Goal: Task Accomplishment & Management: Use online tool/utility

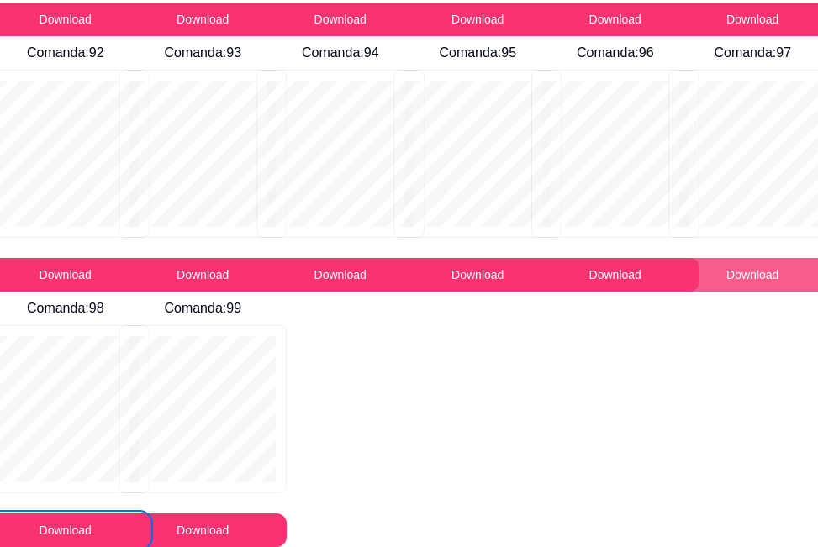
scroll to position [7970, 0]
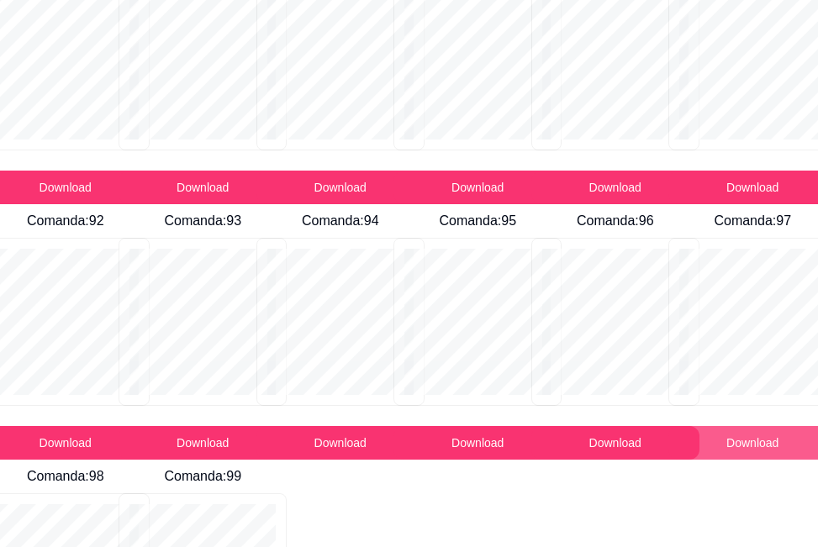
click at [734, 444] on button "Download" at bounding box center [753, 443] width 168 height 34
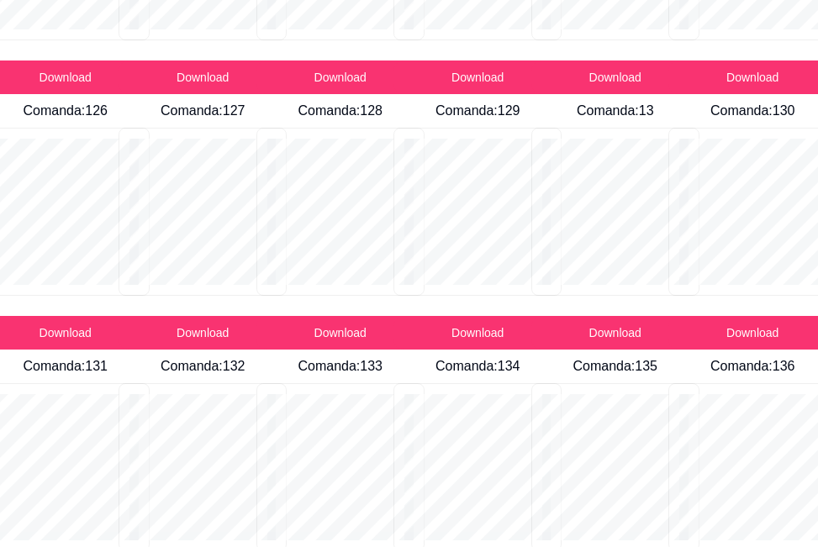
scroll to position [2271, 0]
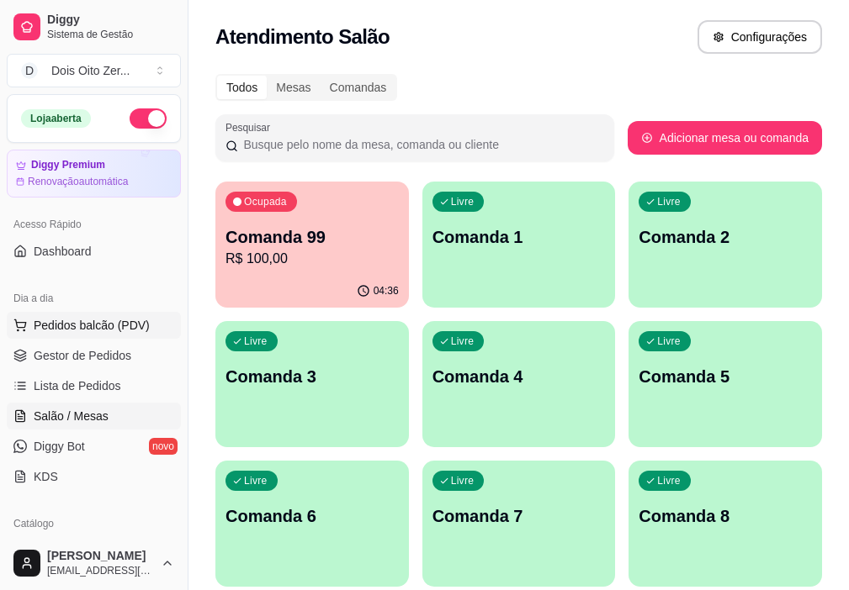
click at [77, 335] on button "Pedidos balcão (PDV)" at bounding box center [94, 325] width 174 height 27
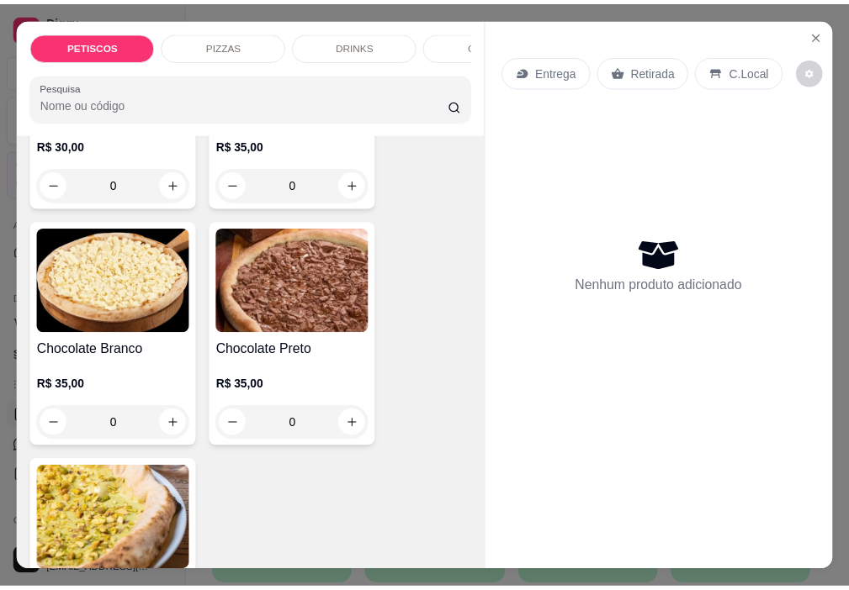
scroll to position [1766, 0]
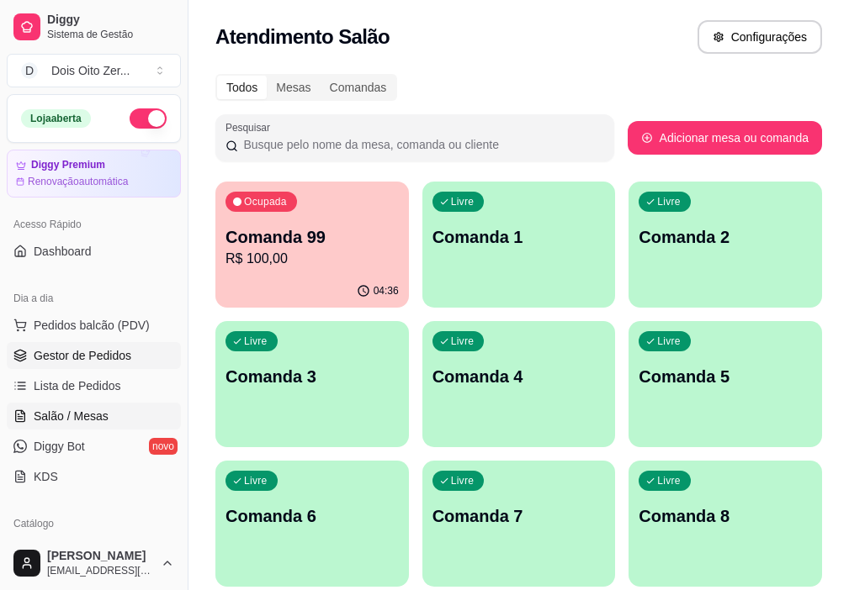
click at [89, 355] on span "Gestor de Pedidos" at bounding box center [83, 355] width 98 height 17
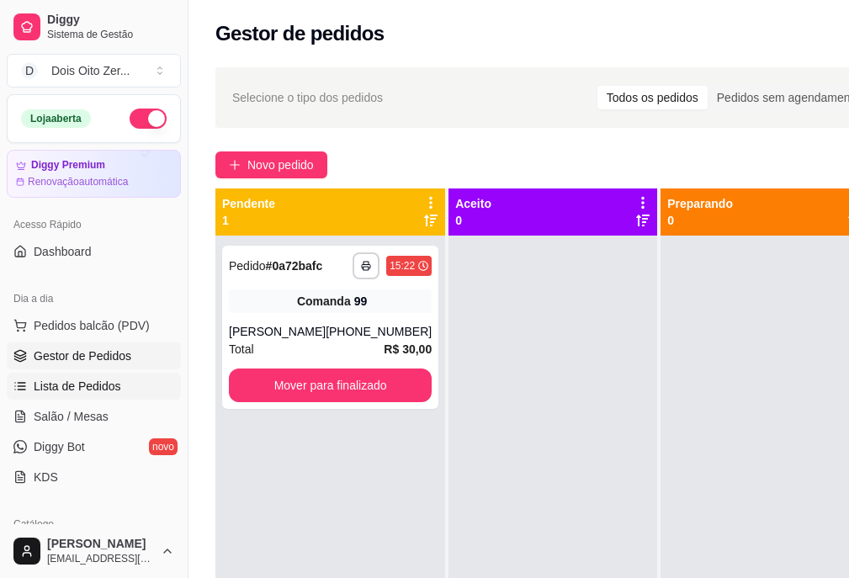
click at [67, 389] on span "Lista de Pedidos" at bounding box center [77, 386] width 87 height 17
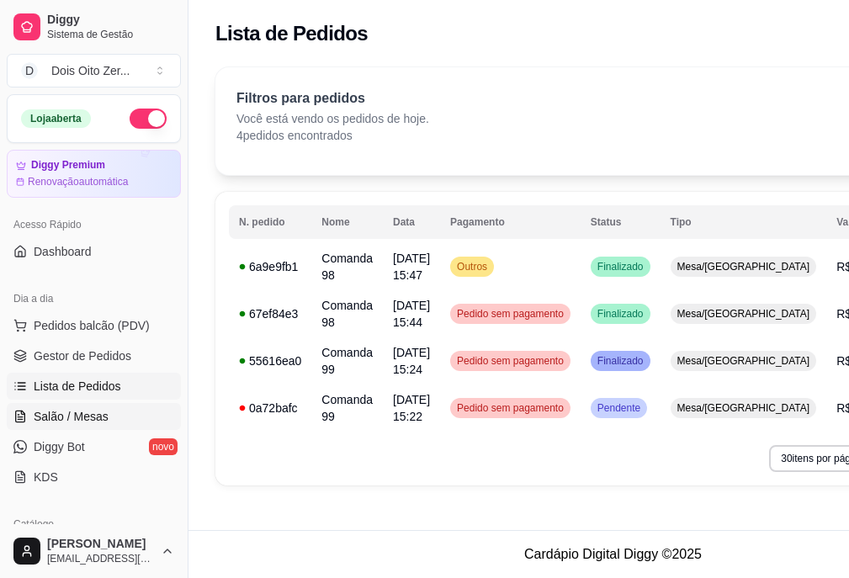
click at [87, 415] on span "Salão / Mesas" at bounding box center [71, 416] width 75 height 17
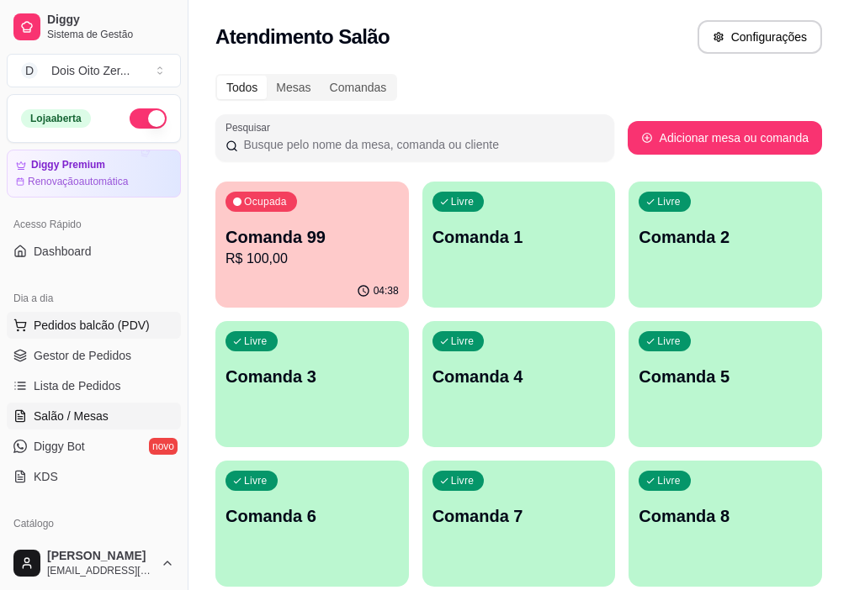
click at [65, 323] on span "Pedidos balcão (PDV)" at bounding box center [92, 325] width 116 height 17
click at [384, 89] on div "Comandas" at bounding box center [358, 88] width 76 height 24
click at [320, 76] on input "Comandas" at bounding box center [320, 76] width 0 height 0
click at [291, 91] on div "Mesas" at bounding box center [293, 88] width 53 height 24
click at [267, 76] on input "Mesas" at bounding box center [267, 76] width 0 height 0
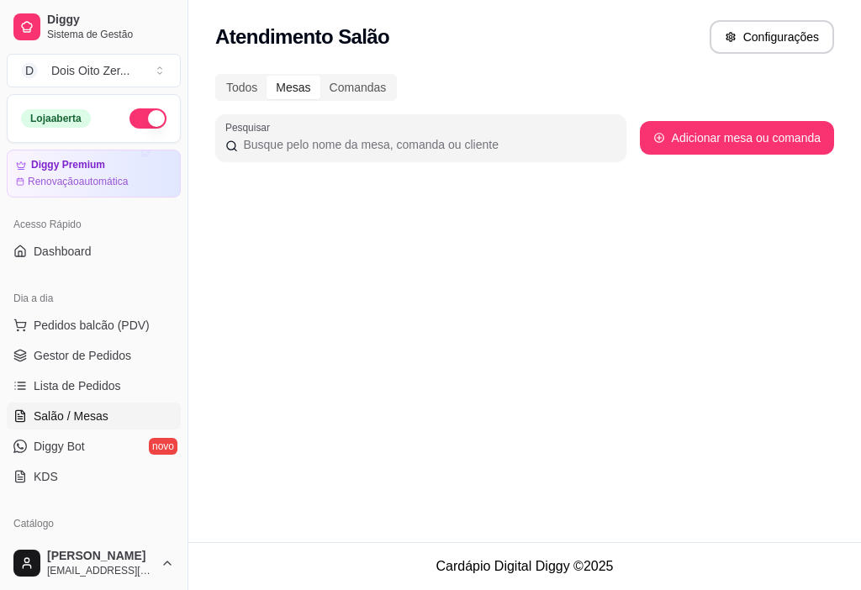
drag, startPoint x: 346, startPoint y: 87, endPoint x: 373, endPoint y: 176, distance: 92.3
click at [347, 87] on div "Comandas" at bounding box center [358, 88] width 76 height 24
click at [320, 76] on input "Comandas" at bounding box center [320, 76] width 0 height 0
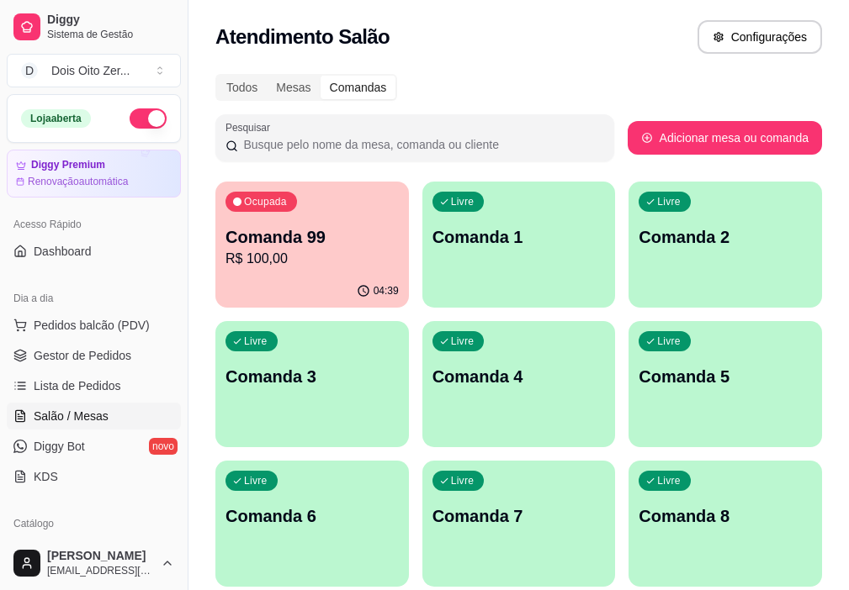
click at [75, 414] on span "Salão / Mesas" at bounding box center [71, 416] width 75 height 17
click at [79, 388] on span "Lista de Pedidos" at bounding box center [77, 386] width 87 height 17
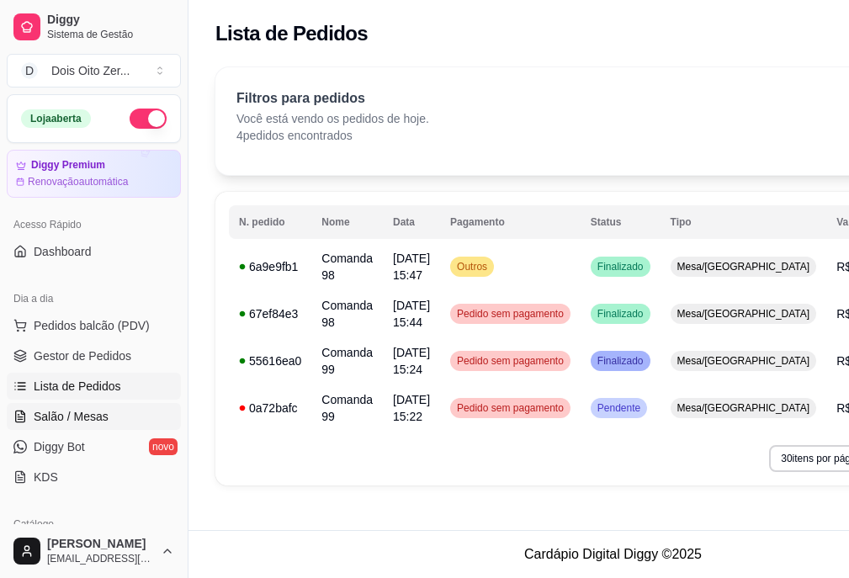
click at [64, 420] on span "Salão / Mesas" at bounding box center [71, 416] width 75 height 17
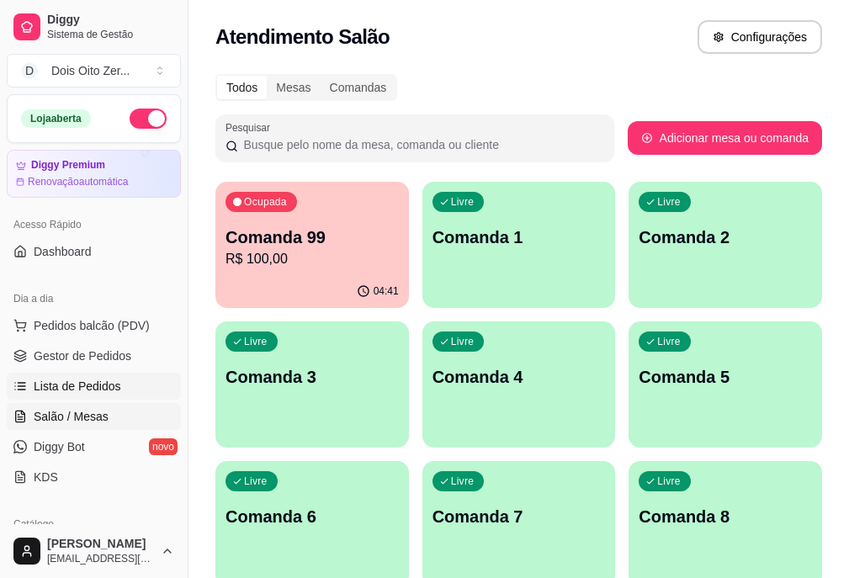
click at [66, 386] on span "Lista de Pedidos" at bounding box center [77, 386] width 87 height 17
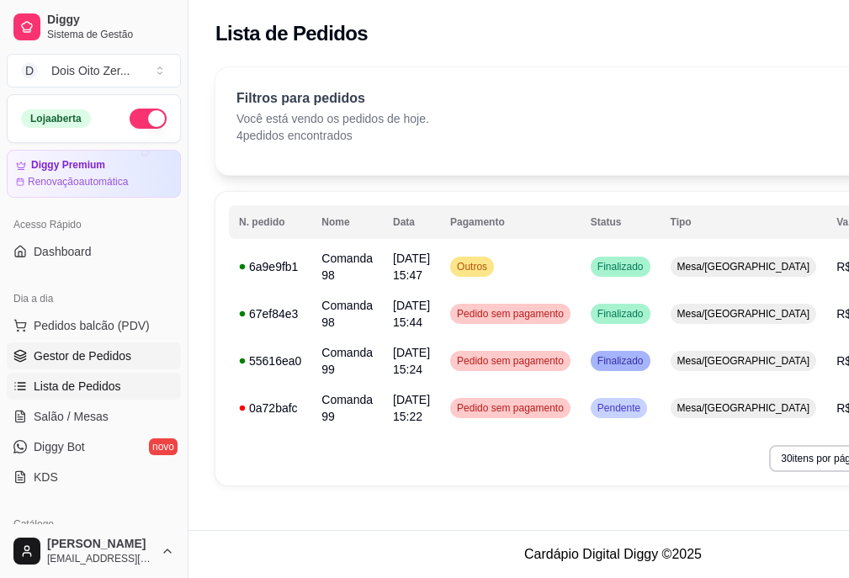
click at [87, 352] on span "Gestor de Pedidos" at bounding box center [83, 355] width 98 height 17
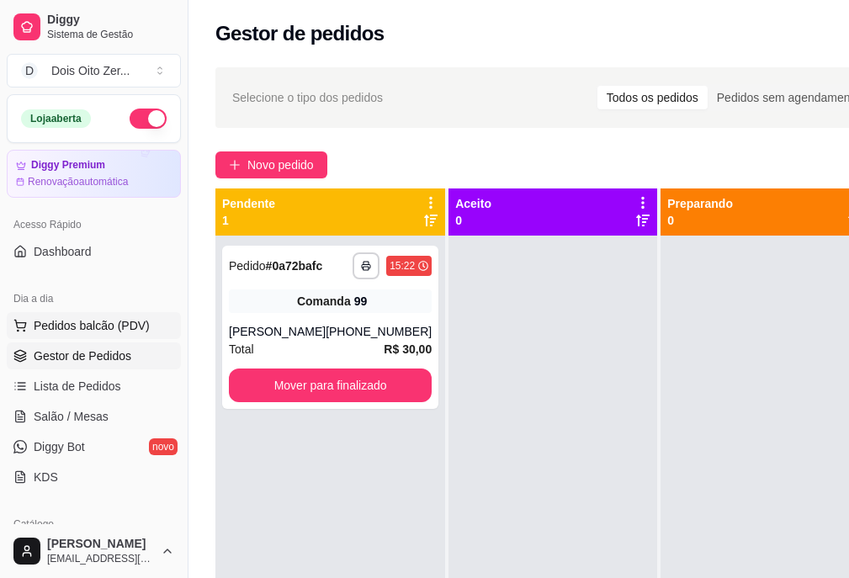
click at [65, 316] on button "Pedidos balcão (PDV)" at bounding box center [94, 325] width 174 height 27
click at [77, 250] on span "Dashboard" at bounding box center [63, 251] width 58 height 17
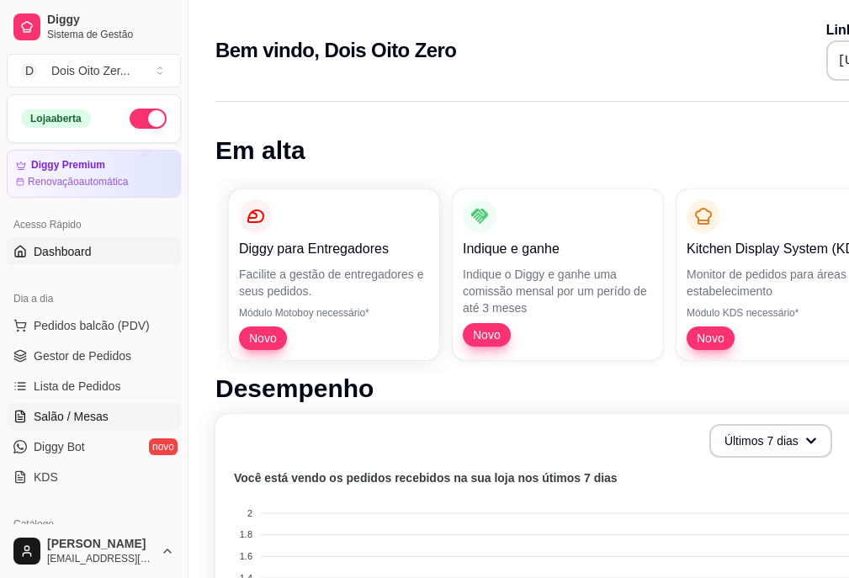
click at [90, 415] on span "Salão / Mesas" at bounding box center [71, 416] width 75 height 17
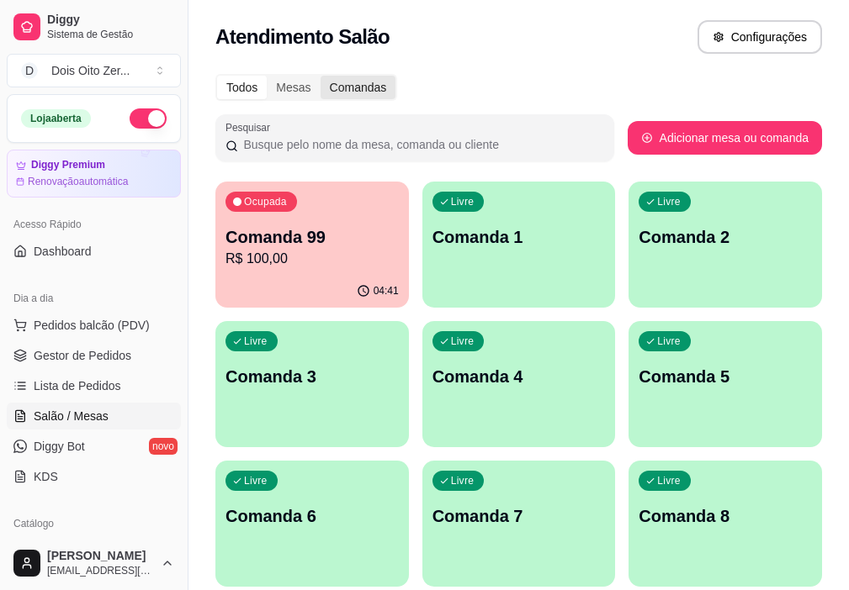
click at [349, 84] on div "Comandas" at bounding box center [358, 88] width 76 height 24
click at [320, 76] on input "Comandas" at bounding box center [320, 76] width 0 height 0
click at [294, 83] on div "Mesas" at bounding box center [293, 88] width 53 height 24
click at [267, 76] on input "Mesas" at bounding box center [267, 76] width 0 height 0
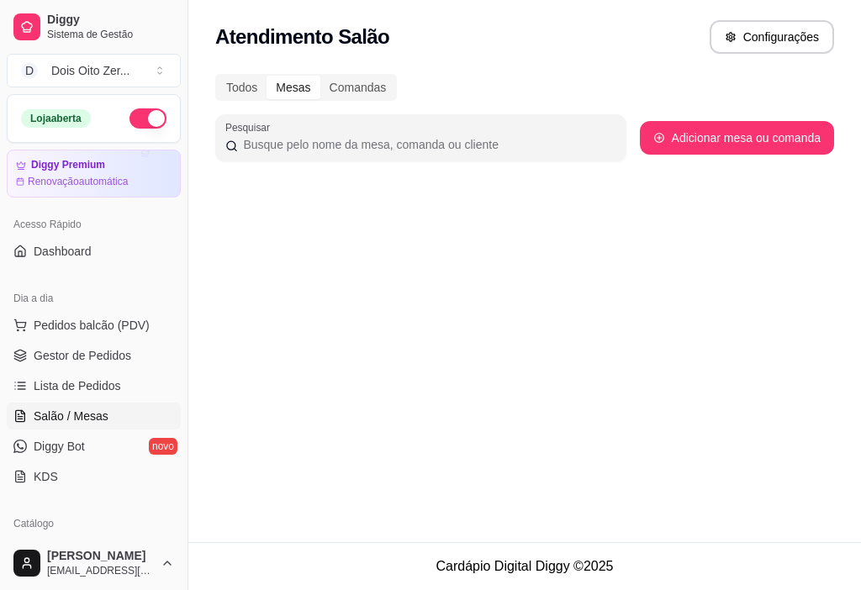
click at [385, 102] on div "Todos Mesas Comandas Pesquisar Adicionar mesa ou comanda" at bounding box center [524, 133] width 673 height 138
click at [370, 87] on div "Comandas" at bounding box center [358, 88] width 76 height 24
click at [320, 76] on input "Comandas" at bounding box center [320, 76] width 0 height 0
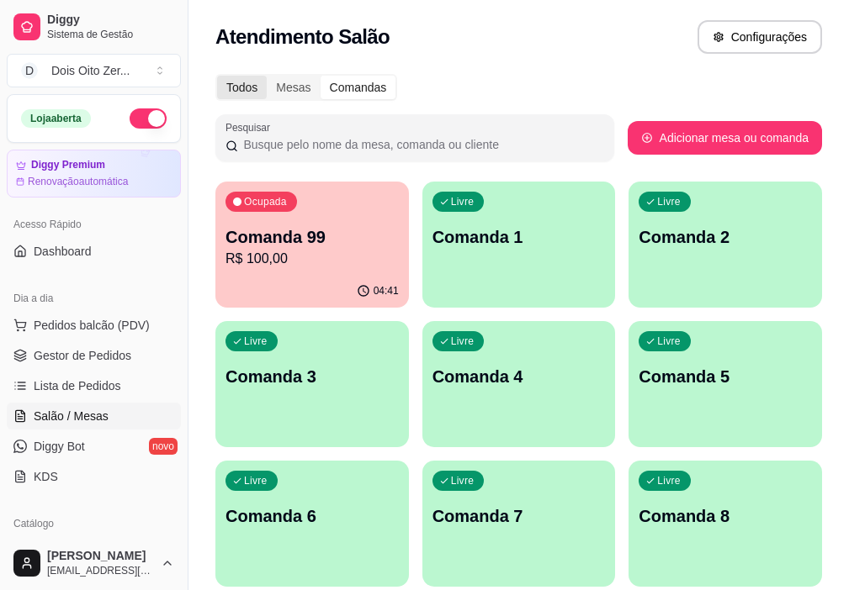
click at [241, 81] on div "Todos" at bounding box center [242, 88] width 50 height 24
click at [217, 76] on input "Todos" at bounding box center [217, 76] width 0 height 0
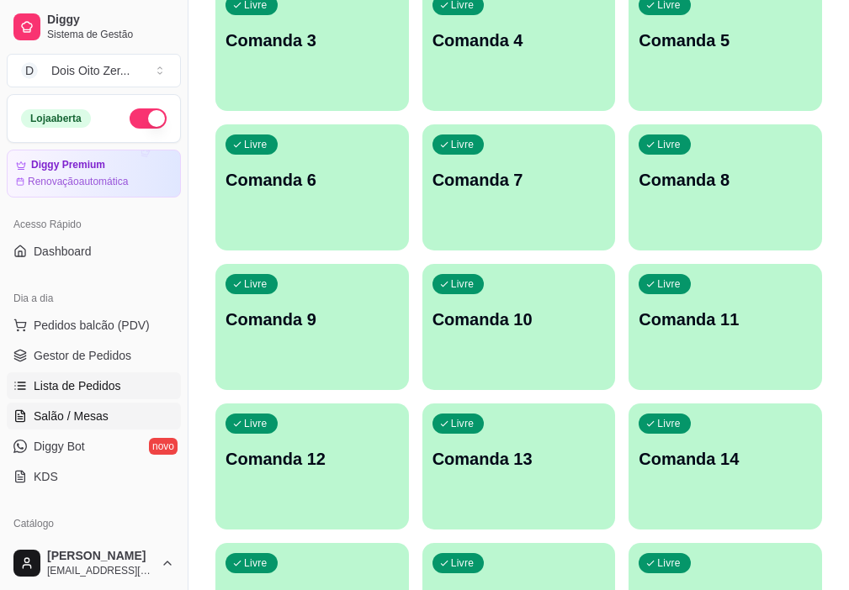
click at [87, 388] on span "Lista de Pedidos" at bounding box center [77, 386] width 87 height 17
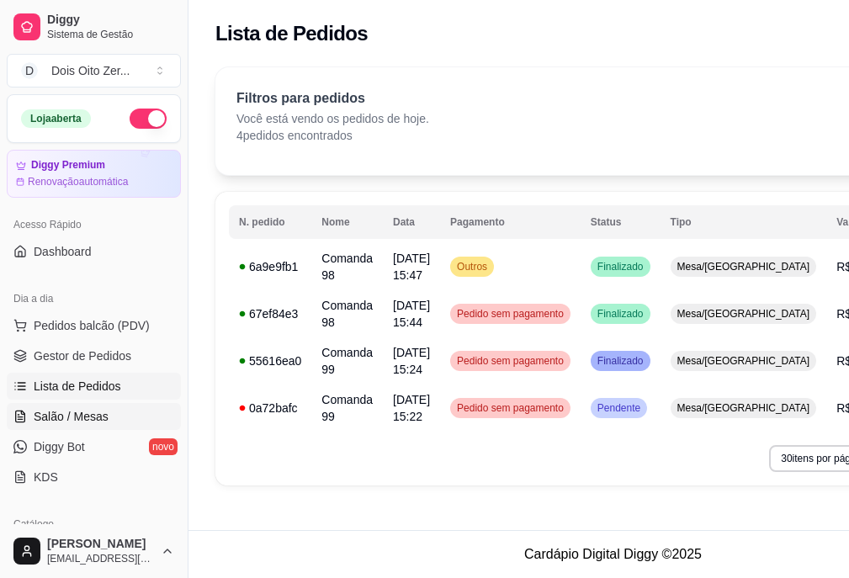
click at [78, 410] on span "Salão / Mesas" at bounding box center [71, 416] width 75 height 17
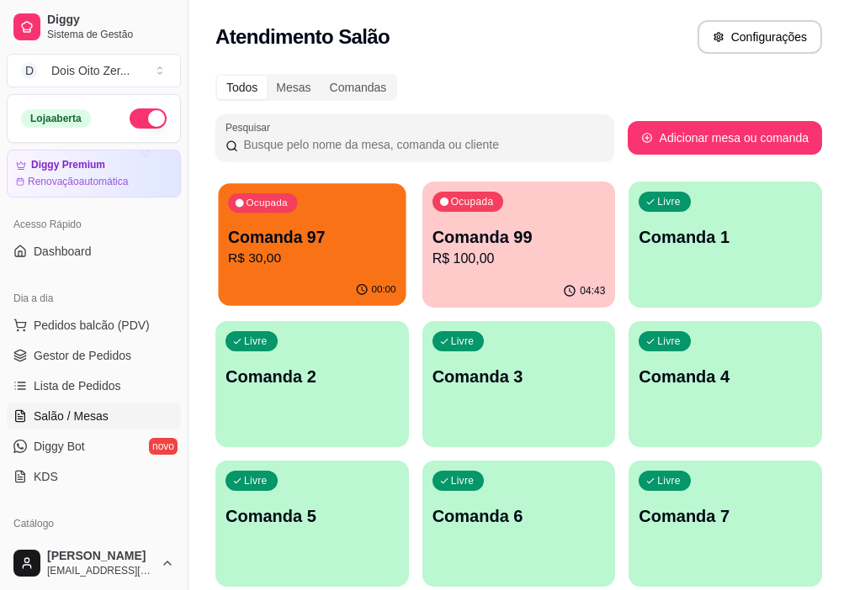
click at [311, 249] on p "R$ 30,00" at bounding box center [311, 258] width 167 height 19
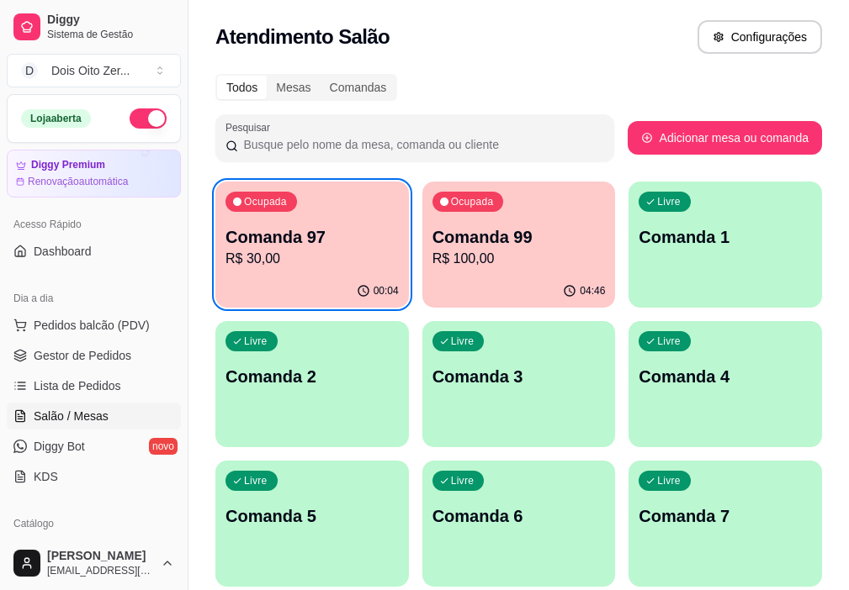
click at [306, 249] on p "R$ 30,00" at bounding box center [311, 259] width 173 height 20
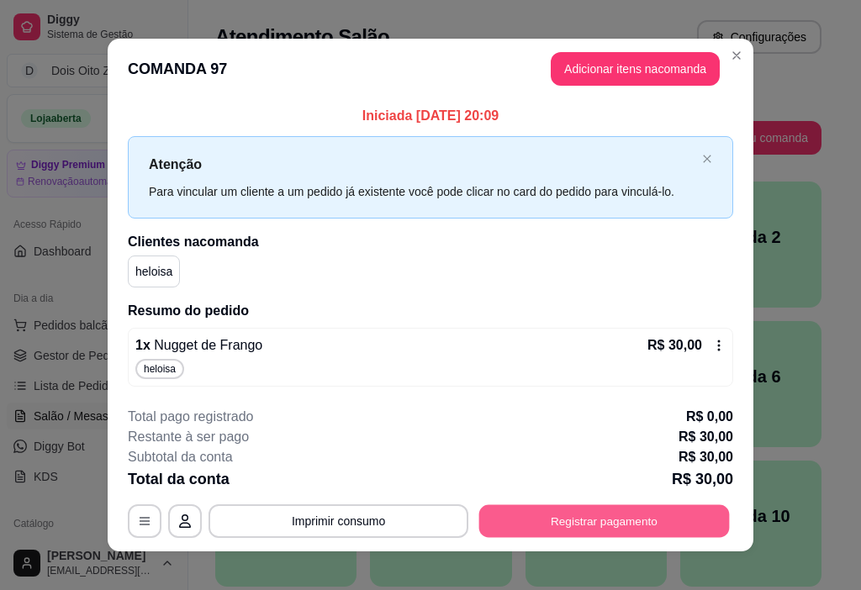
click at [579, 516] on button "Registrar pagamento" at bounding box center [604, 521] width 251 height 33
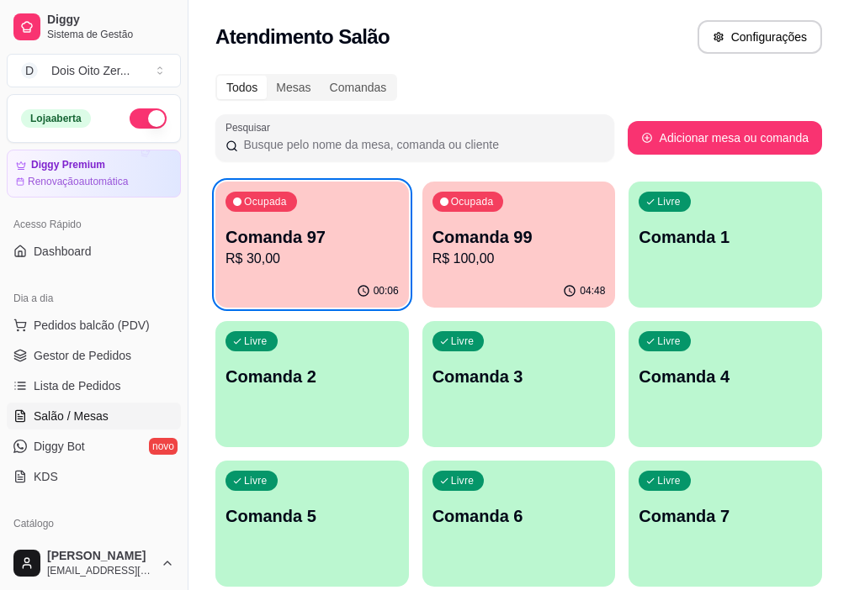
click at [283, 258] on p "R$ 30,00" at bounding box center [311, 259] width 173 height 20
click at [304, 260] on p "R$ 30,00" at bounding box center [311, 259] width 173 height 20
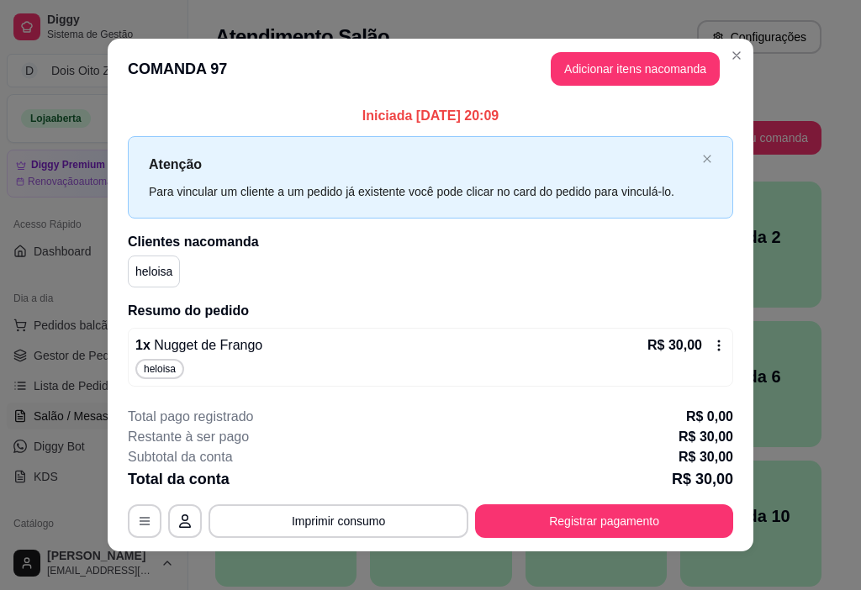
scroll to position [15, 0]
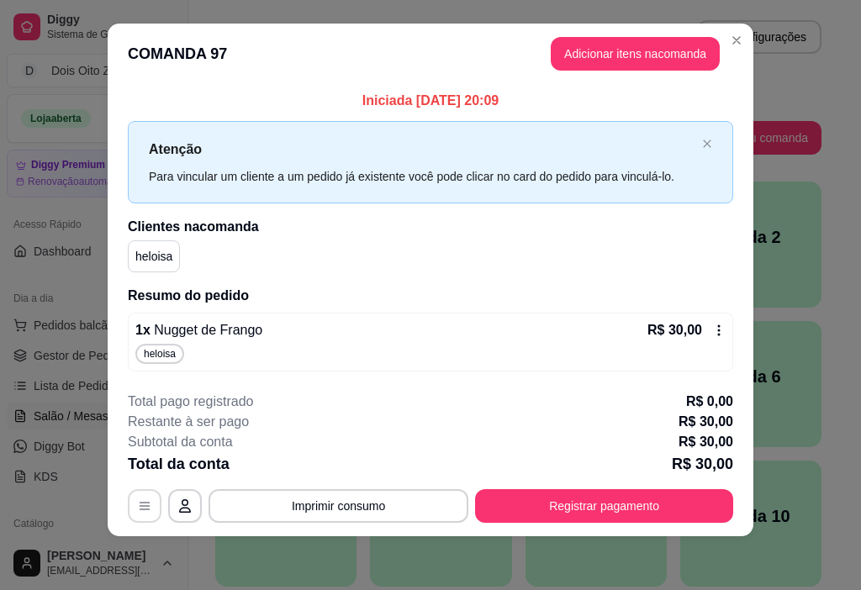
click at [140, 507] on icon "button" at bounding box center [144, 506] width 13 height 13
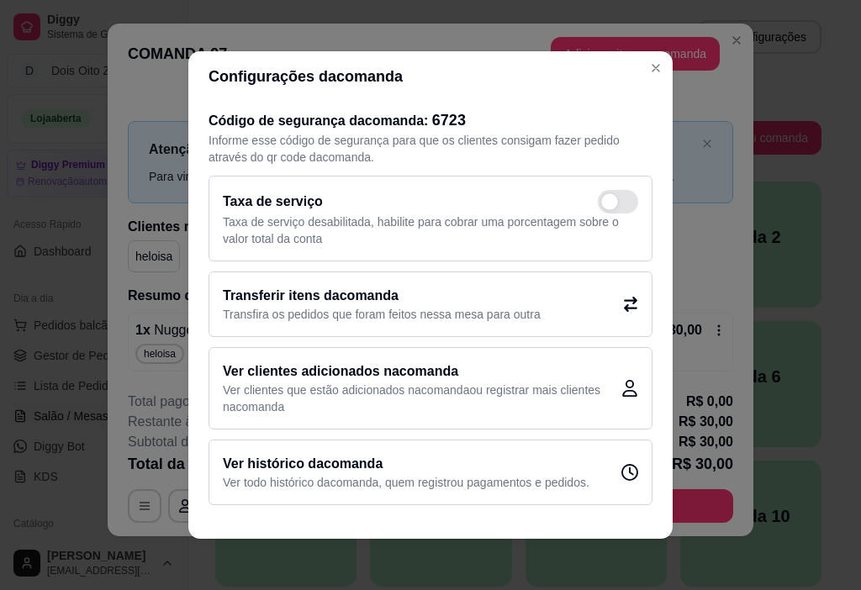
scroll to position [3, 0]
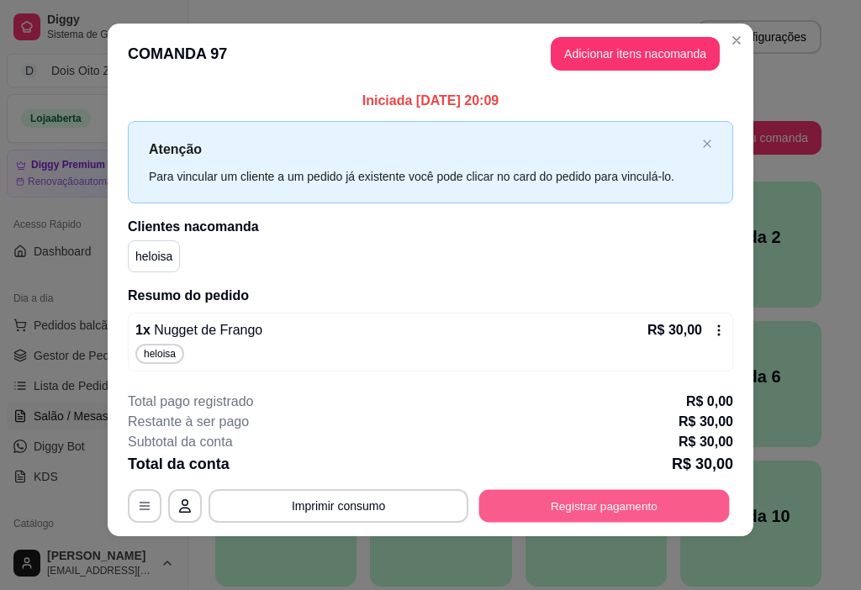
click at [608, 504] on button "Registrar pagamento" at bounding box center [604, 505] width 251 height 33
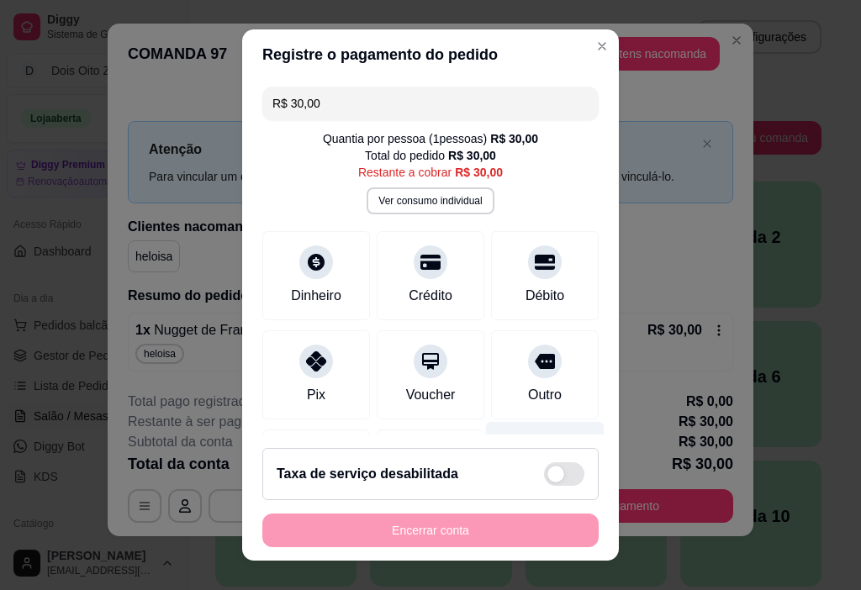
scroll to position [111, 0]
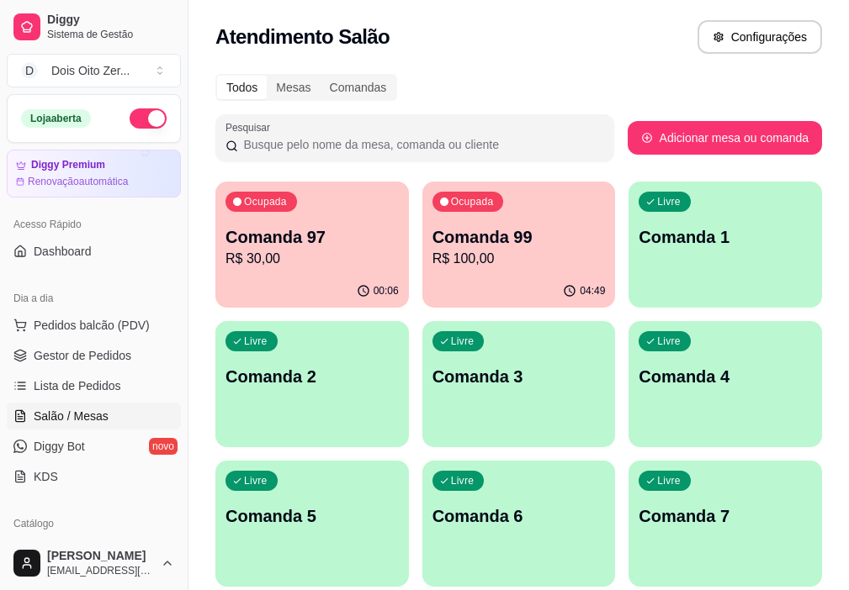
click at [252, 189] on div "Ocupada Comanda 97 R$ 30,00" at bounding box center [311, 228] width 193 height 93
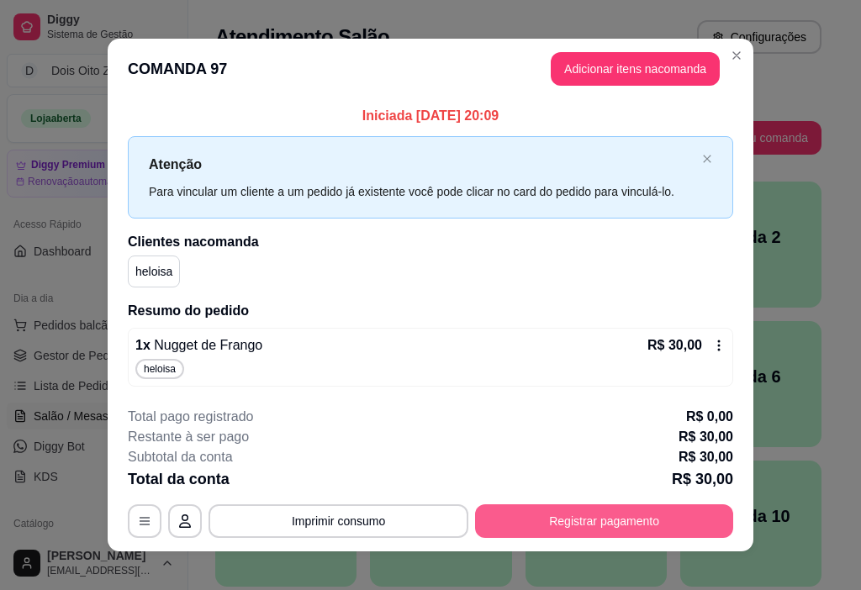
click at [611, 529] on button "Registrar pagamento" at bounding box center [604, 522] width 258 height 34
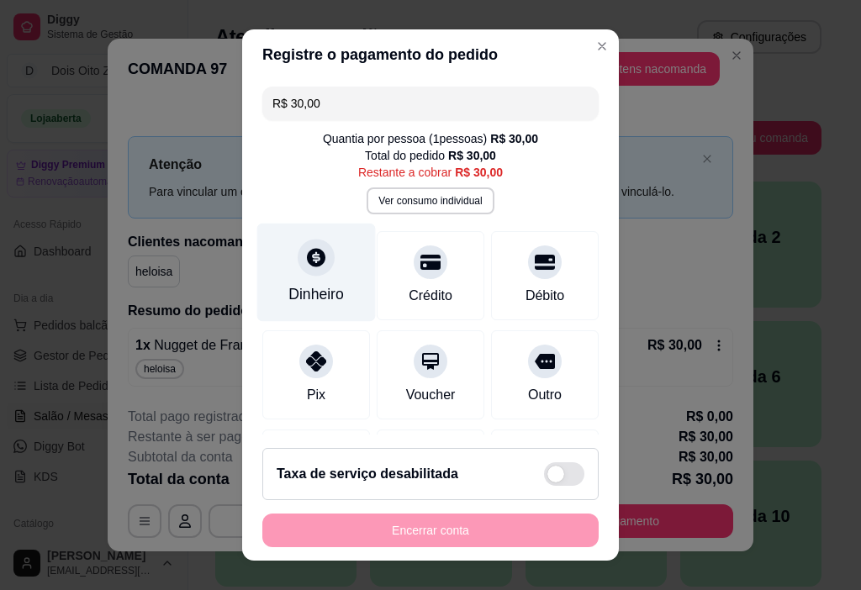
click at [305, 268] on icon at bounding box center [316, 257] width 22 height 22
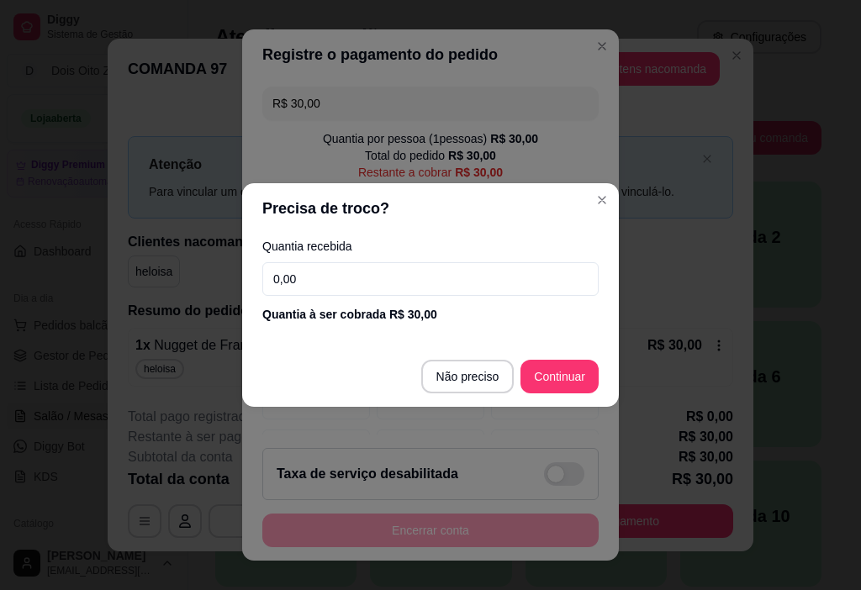
click at [353, 287] on input "0,00" at bounding box center [430, 279] width 336 height 34
type input "30,00"
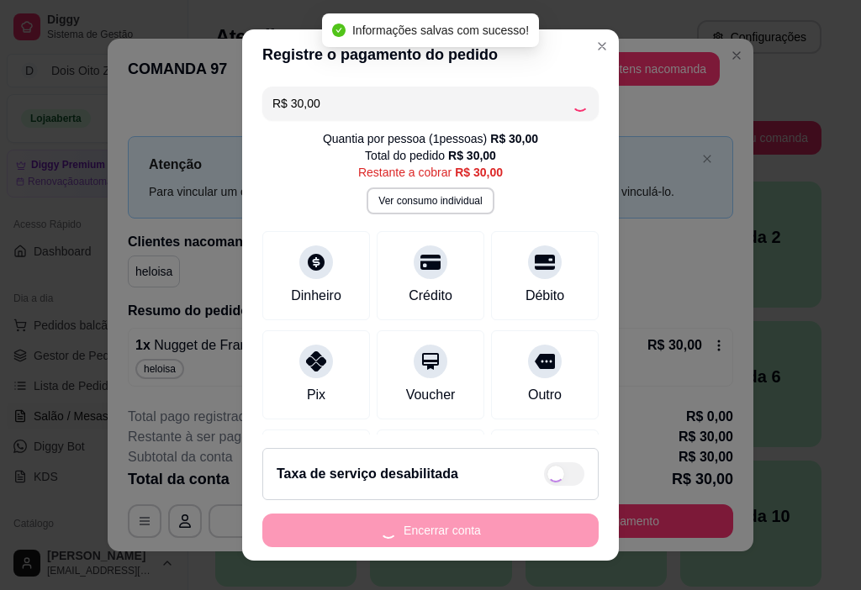
type input "R$ 0,00"
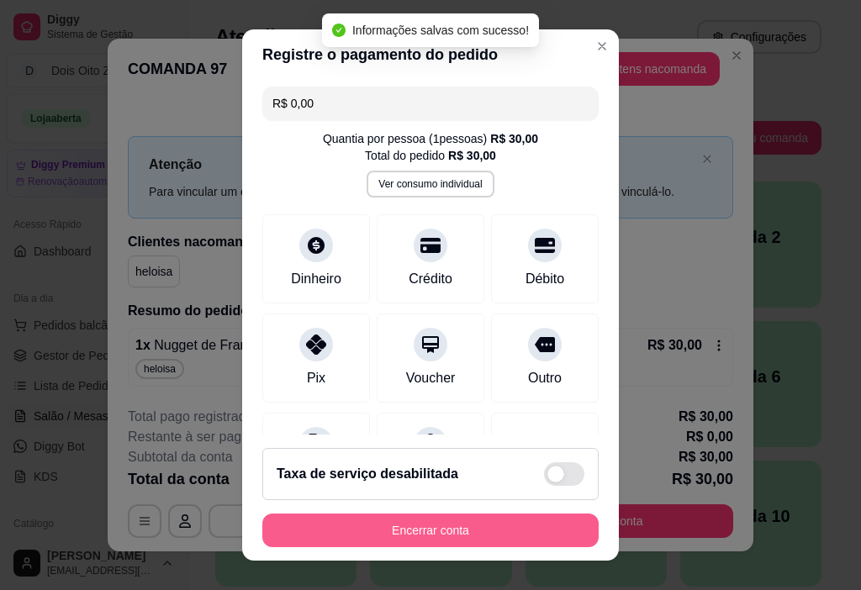
click at [421, 532] on button "Encerrar conta" at bounding box center [430, 531] width 336 height 34
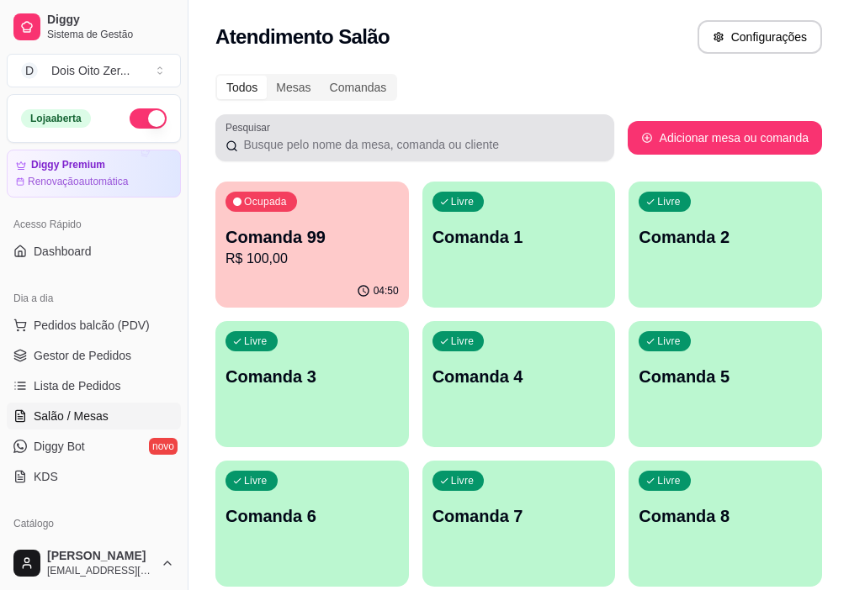
click at [348, 148] on input "Pesquisar" at bounding box center [420, 144] width 365 height 17
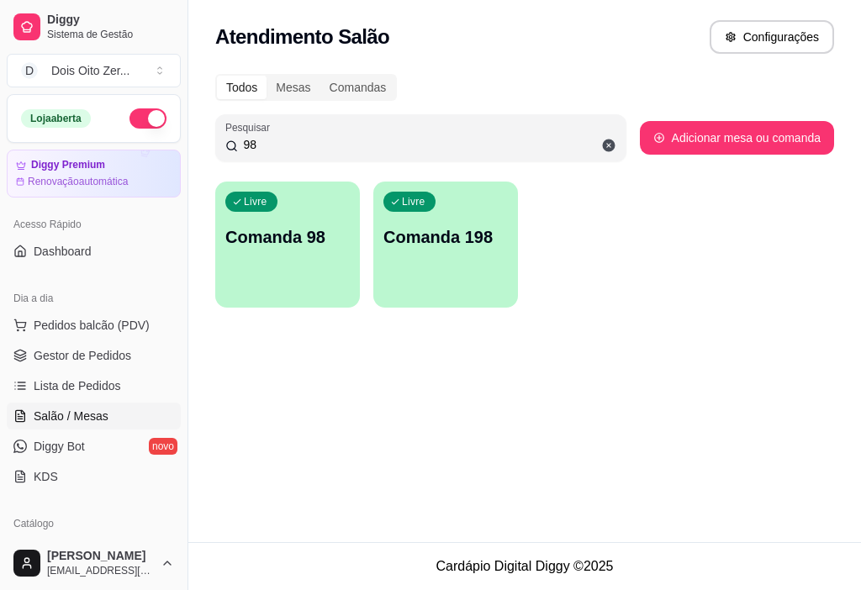
type input "98"
click at [246, 249] on div "Livre Comanda 98" at bounding box center [288, 234] width 140 height 103
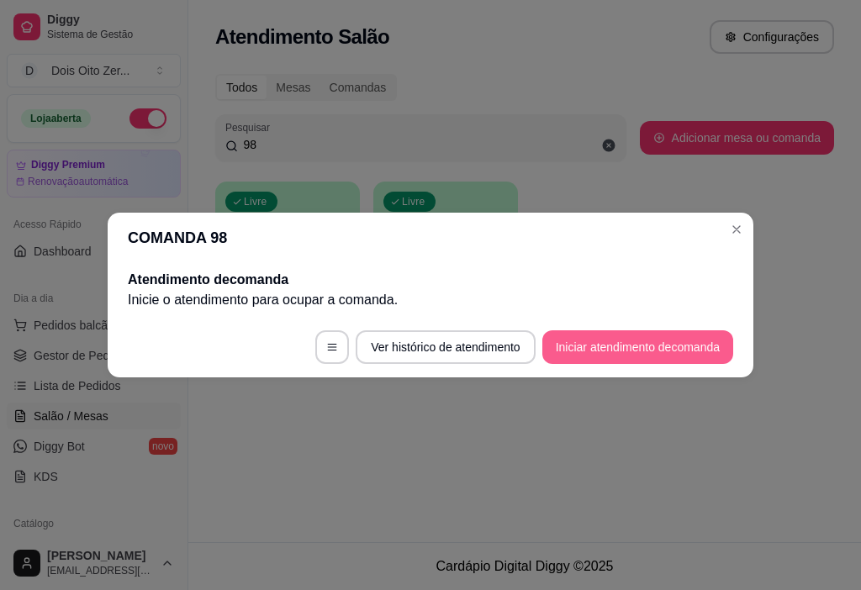
click at [602, 349] on button "Iniciar atendimento de comanda" at bounding box center [637, 348] width 191 height 34
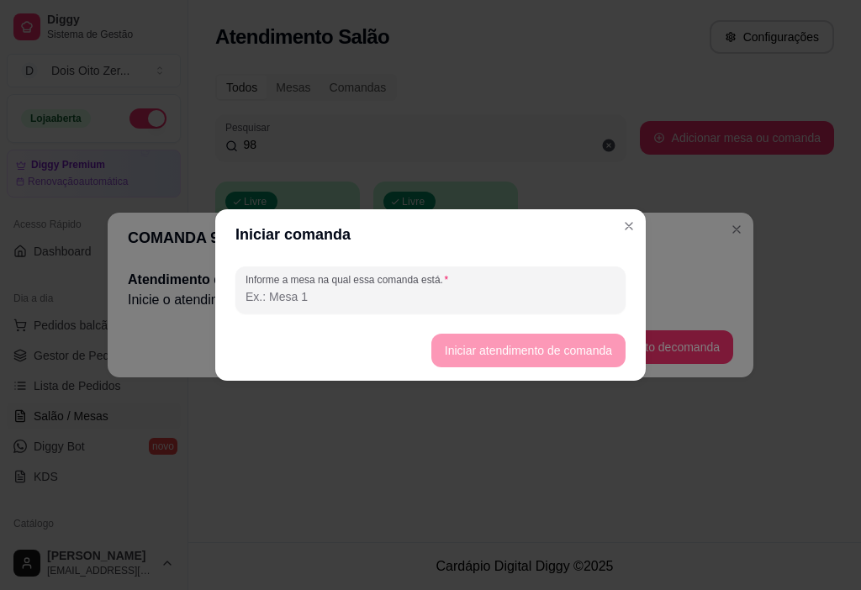
click at [375, 291] on input "Informe a mesa na qual essa comanda está." at bounding box center [431, 296] width 370 height 17
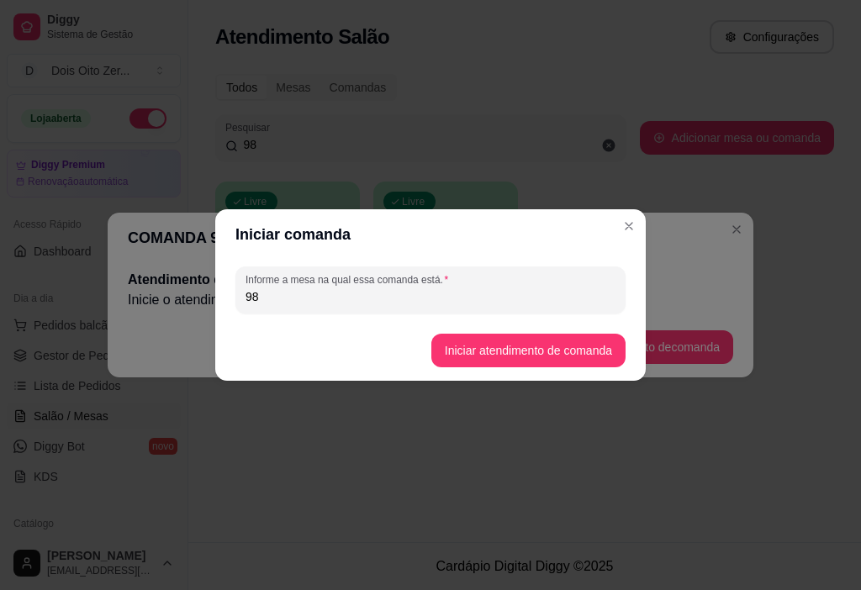
type input "98"
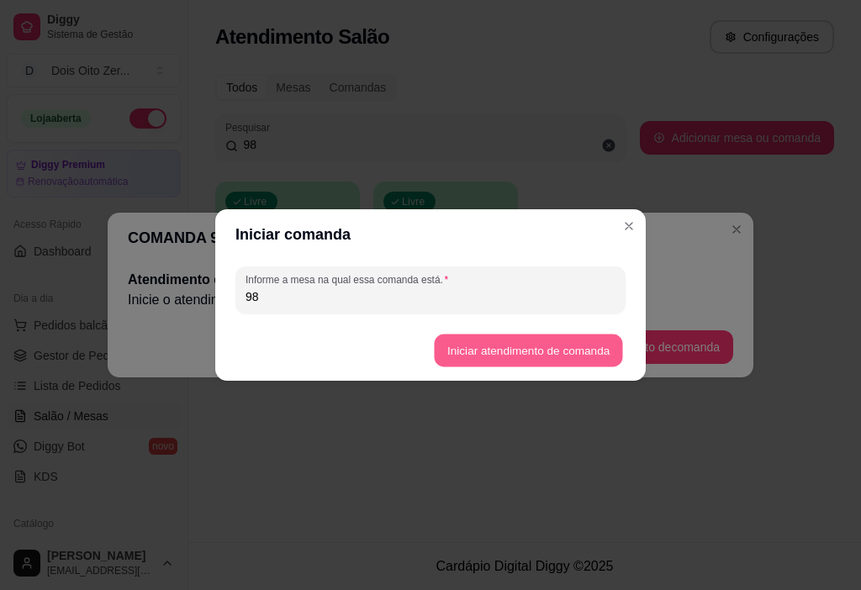
click at [522, 337] on button "Iniciar atendimento de comanda" at bounding box center [528, 351] width 188 height 33
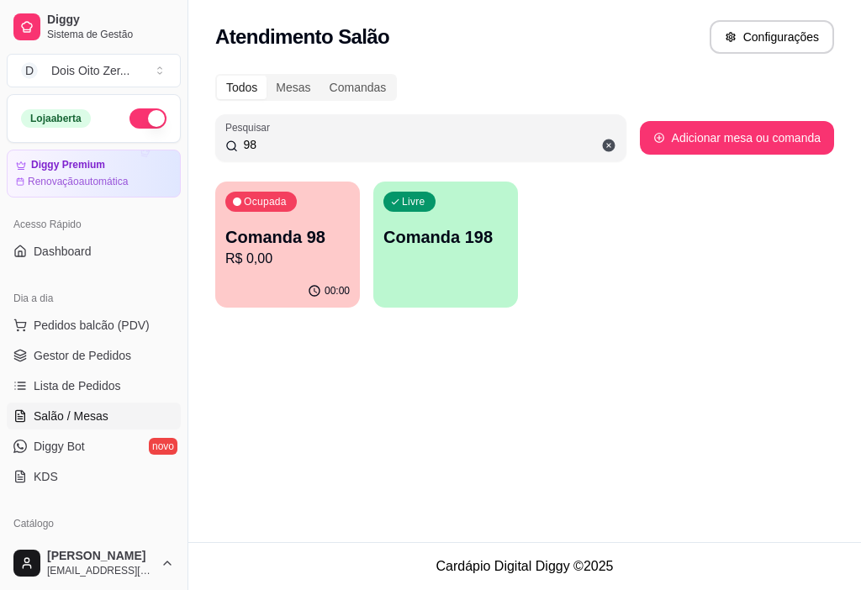
click at [458, 268] on div "Livre Comanda 198" at bounding box center [445, 235] width 145 height 106
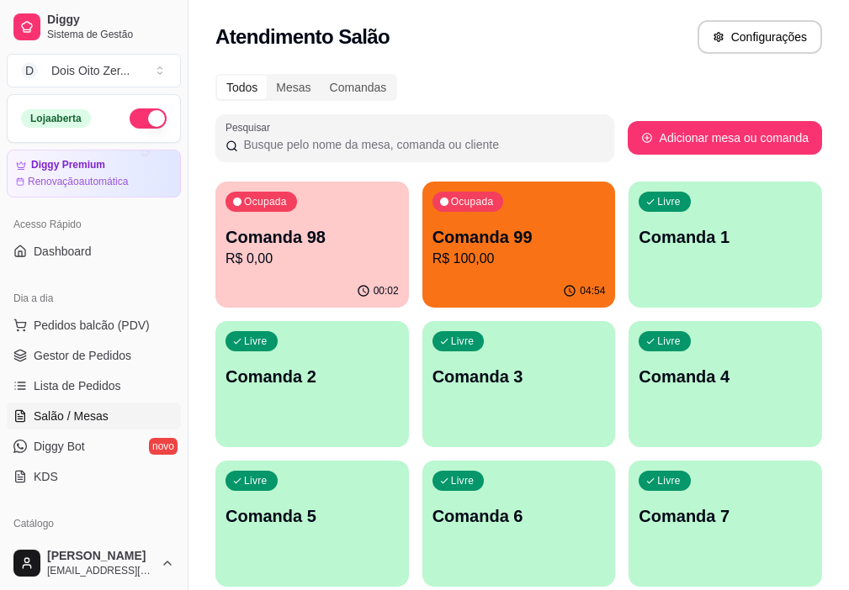
click at [450, 257] on p "R$ 100,00" at bounding box center [518, 259] width 173 height 20
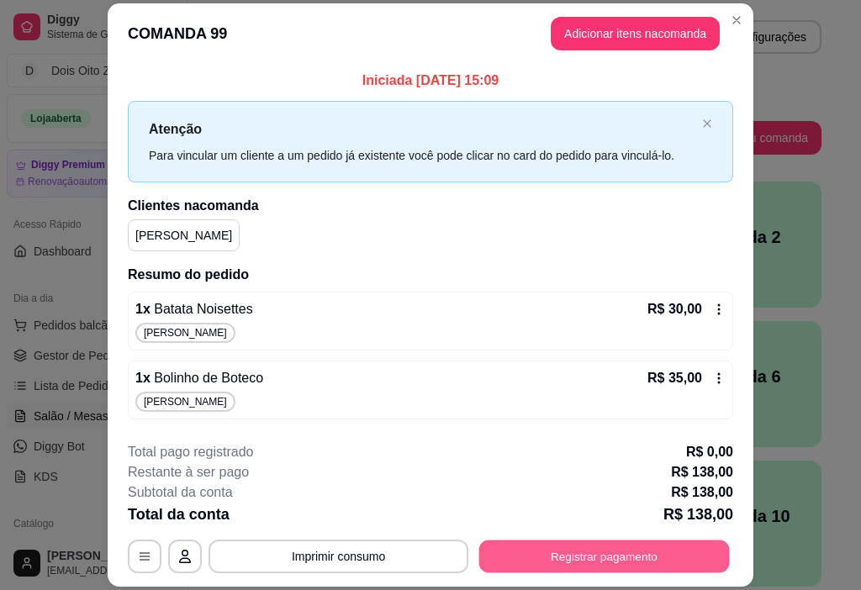
click at [551, 553] on button "Registrar pagamento" at bounding box center [604, 557] width 251 height 33
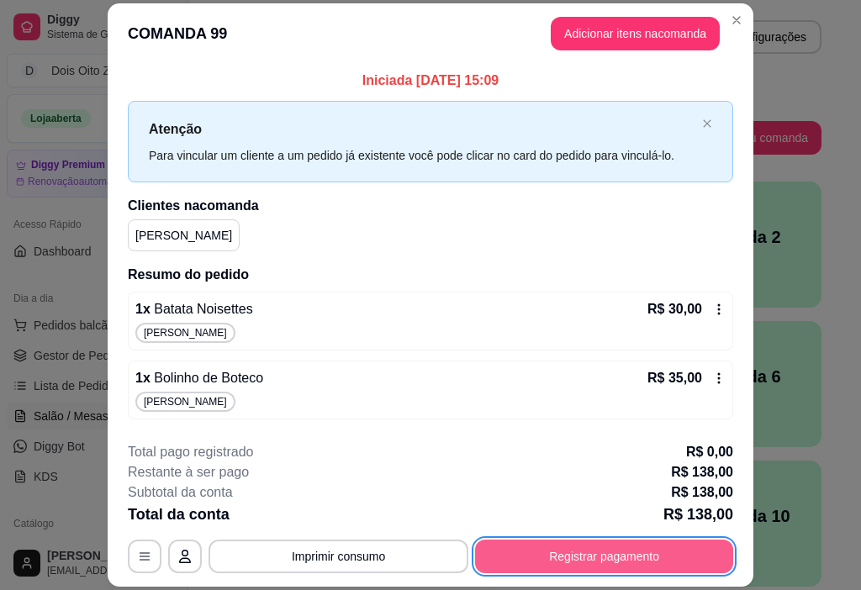
click at [601, 562] on button "Registrar pagamento" at bounding box center [604, 557] width 258 height 34
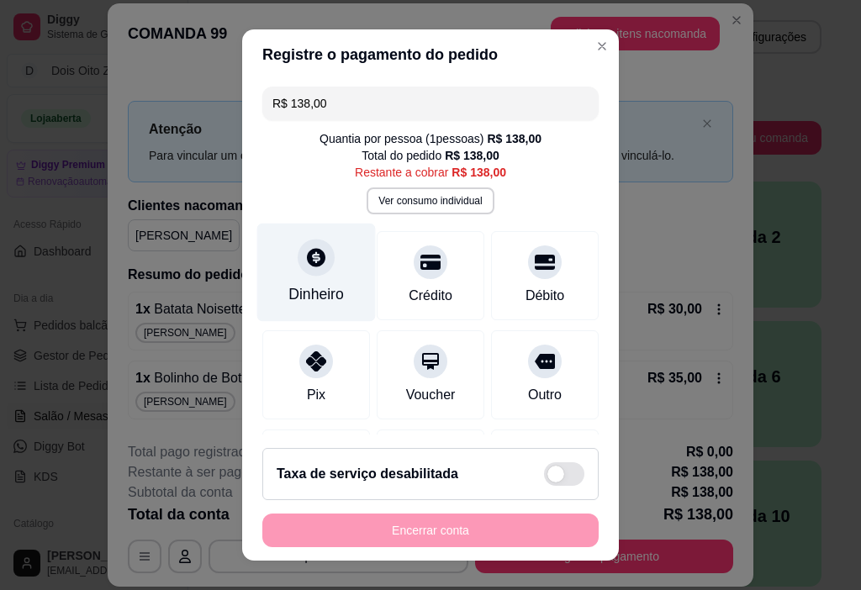
click at [320, 283] on div "Dinheiro" at bounding box center [316, 273] width 119 height 98
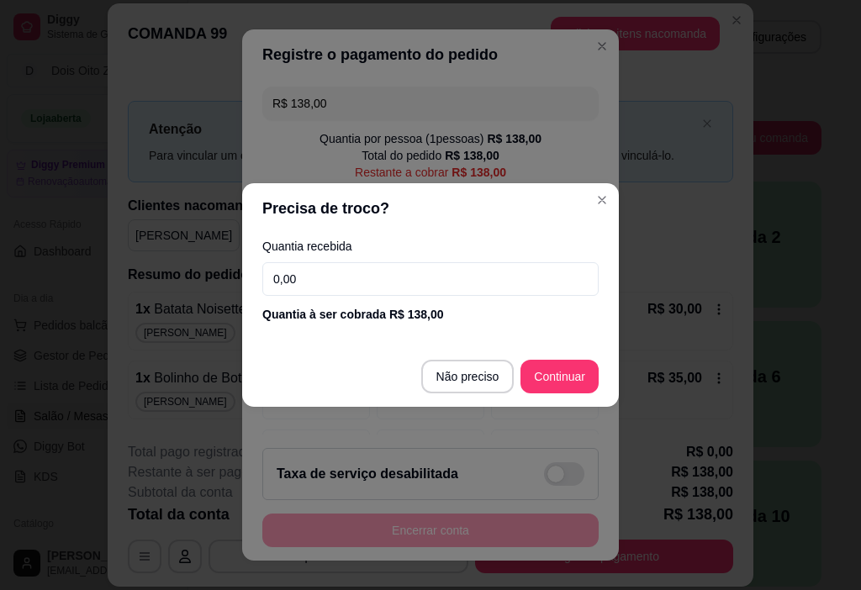
click at [318, 283] on input "0,00" at bounding box center [430, 279] width 336 height 34
type input "138,00"
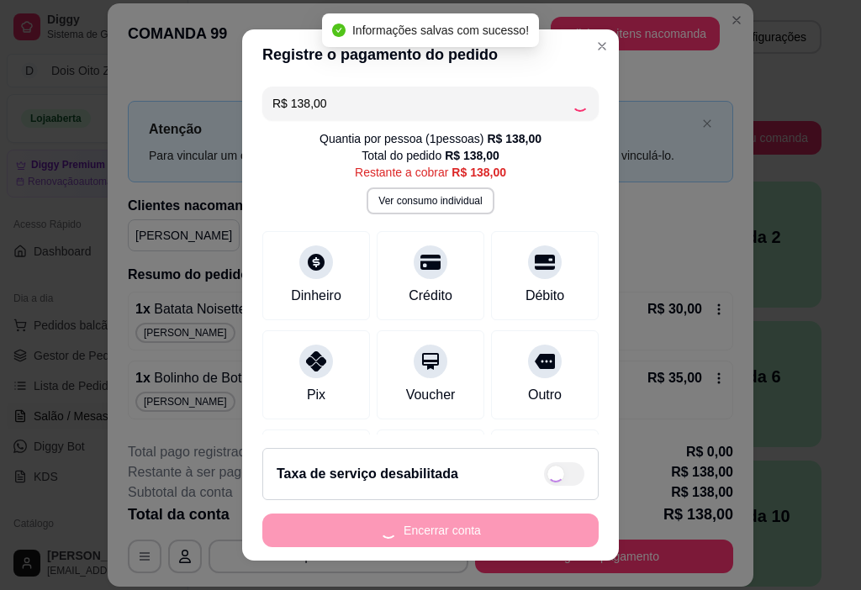
type input "R$ 0,00"
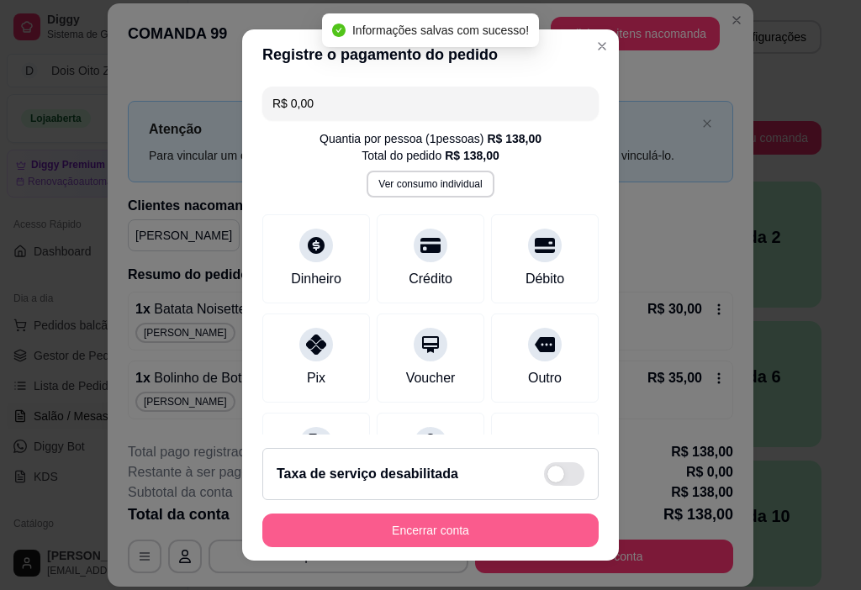
click at [405, 532] on button "Encerrar conta" at bounding box center [430, 531] width 336 height 34
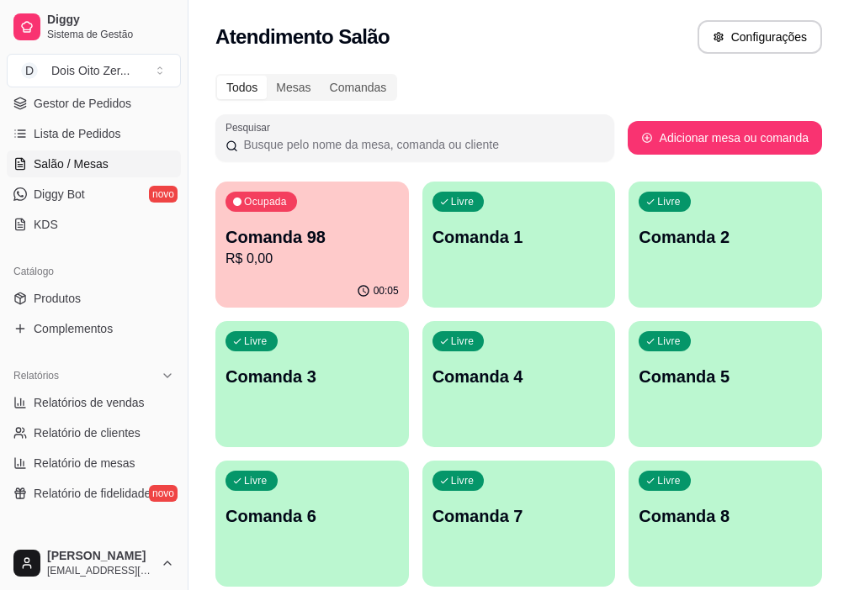
click at [515, 62] on div "Atendimento Salão Configurações" at bounding box center [518, 32] width 660 height 64
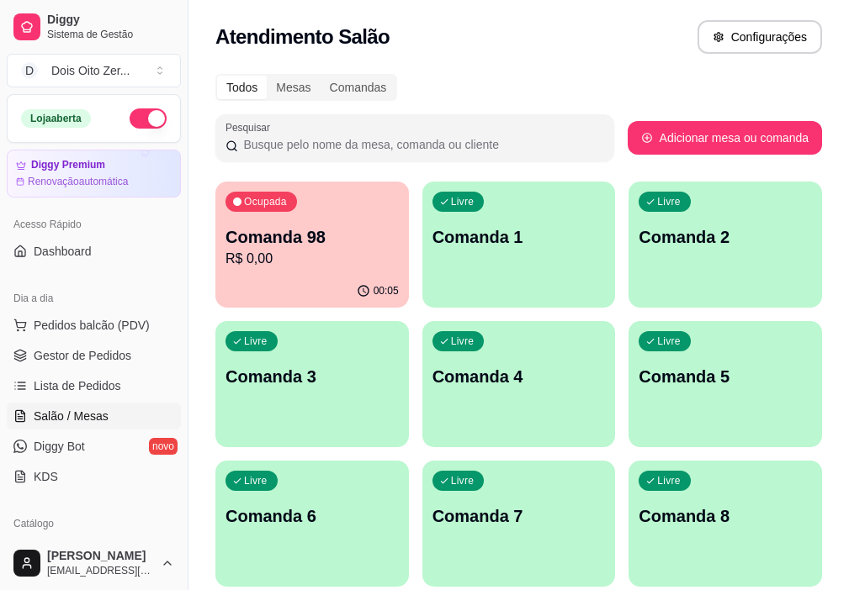
click at [314, 246] on p "Comanda 98" at bounding box center [311, 237] width 173 height 24
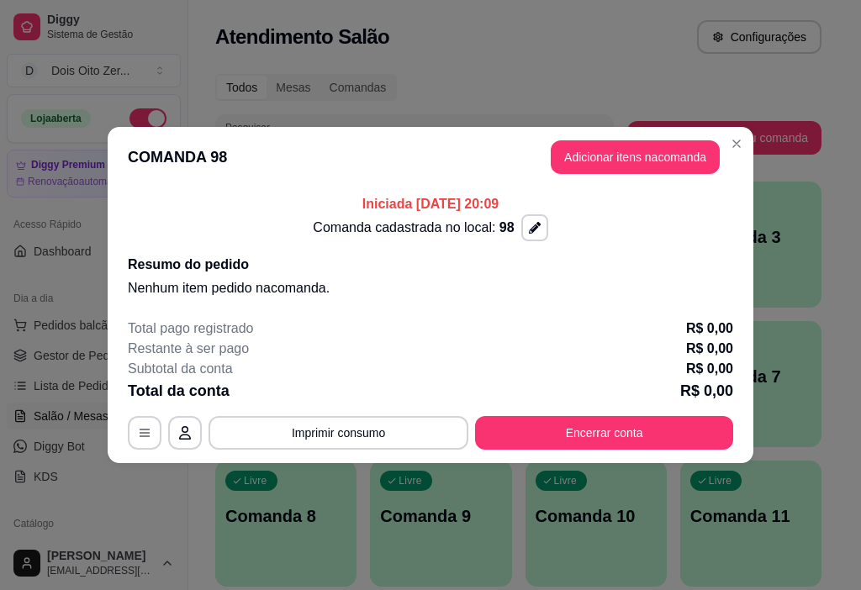
click at [741, 253] on div "Iniciada 11/09/2025 às 20:09 Comanda cadastrada no local: 98 Resumo do pedido N…" at bounding box center [431, 247] width 646 height 118
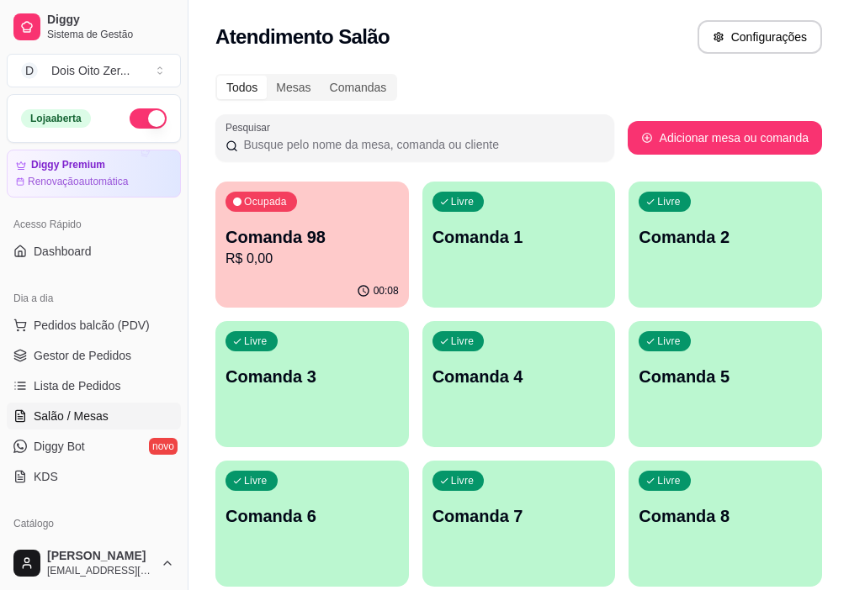
click at [463, 263] on div "Livre Comanda 1" at bounding box center [518, 235] width 193 height 106
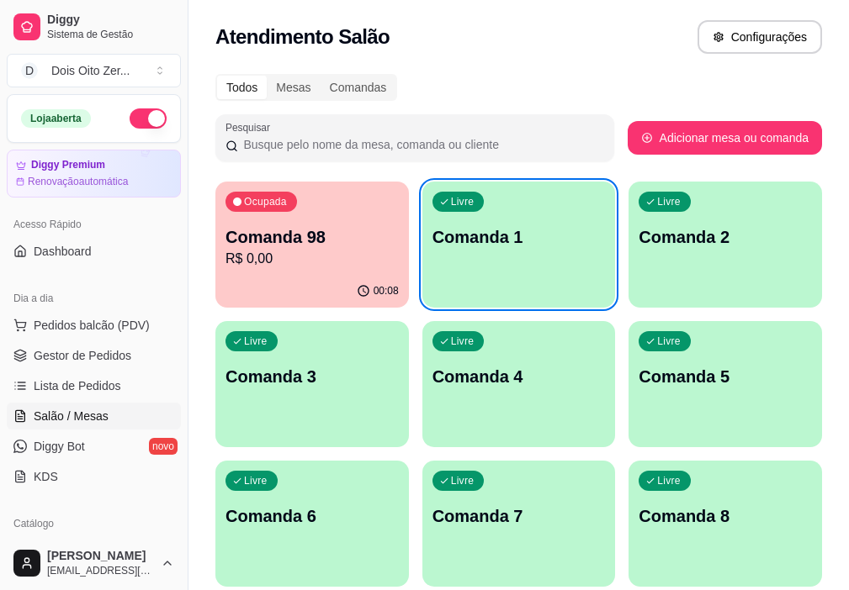
click at [247, 247] on p "Comanda 98" at bounding box center [311, 237] width 173 height 24
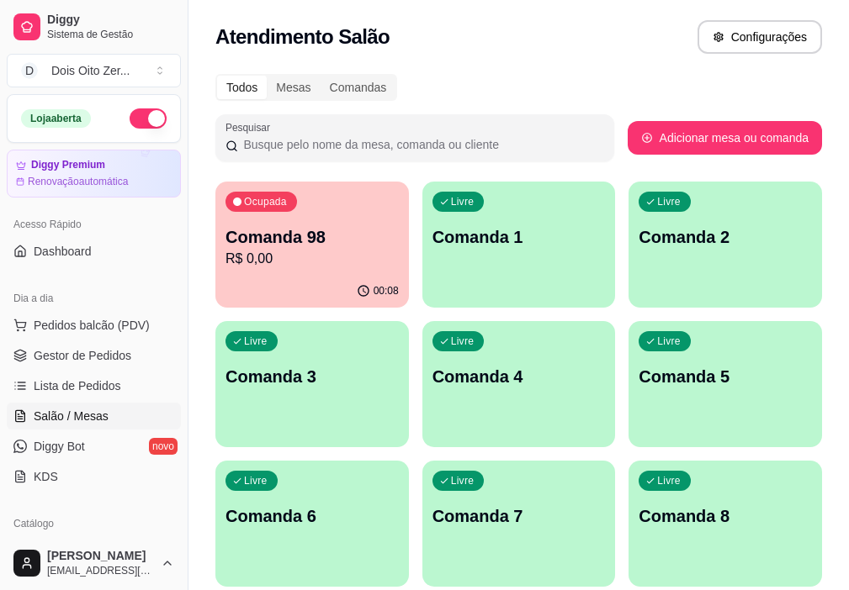
click at [422, 223] on div "Livre Comanda 1" at bounding box center [518, 235] width 193 height 106
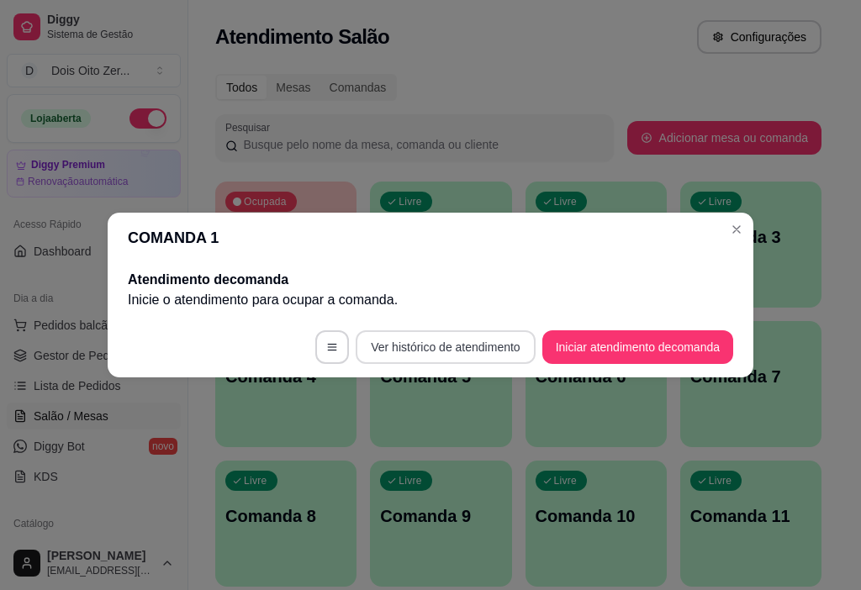
click at [443, 344] on button "Ver histórico de atendimento" at bounding box center [445, 348] width 179 height 34
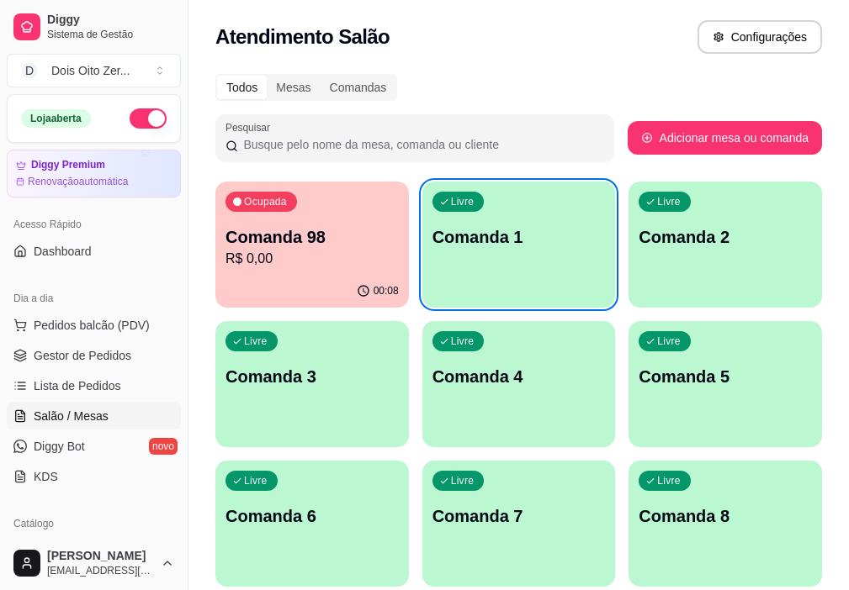
click at [274, 246] on p "Comanda 98" at bounding box center [311, 237] width 173 height 24
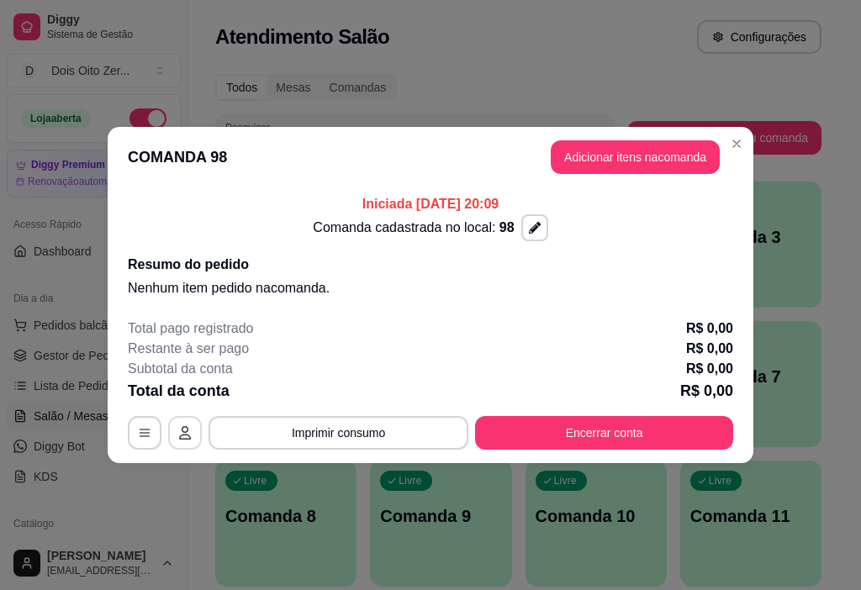
click at [179, 425] on button "button" at bounding box center [185, 433] width 34 height 34
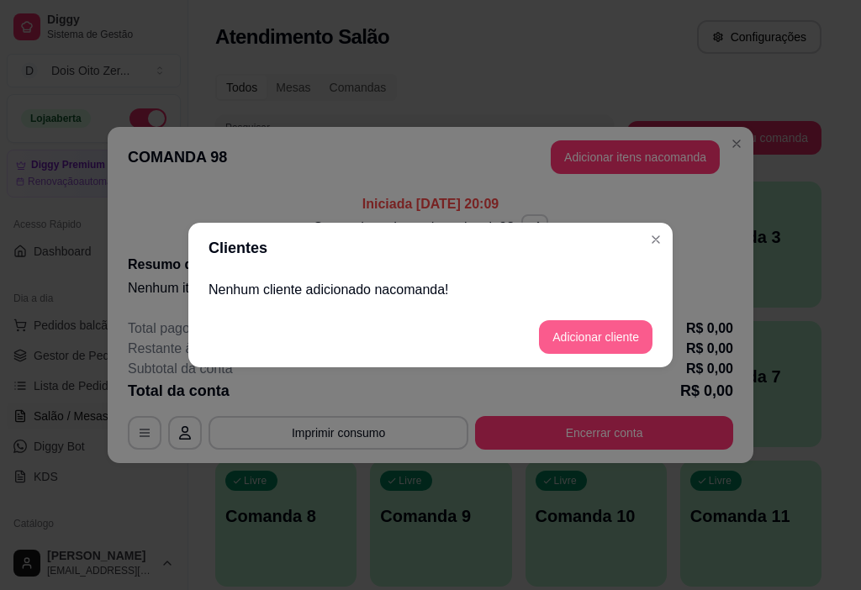
click at [601, 341] on button "Adicionar cliente" at bounding box center [596, 337] width 114 height 34
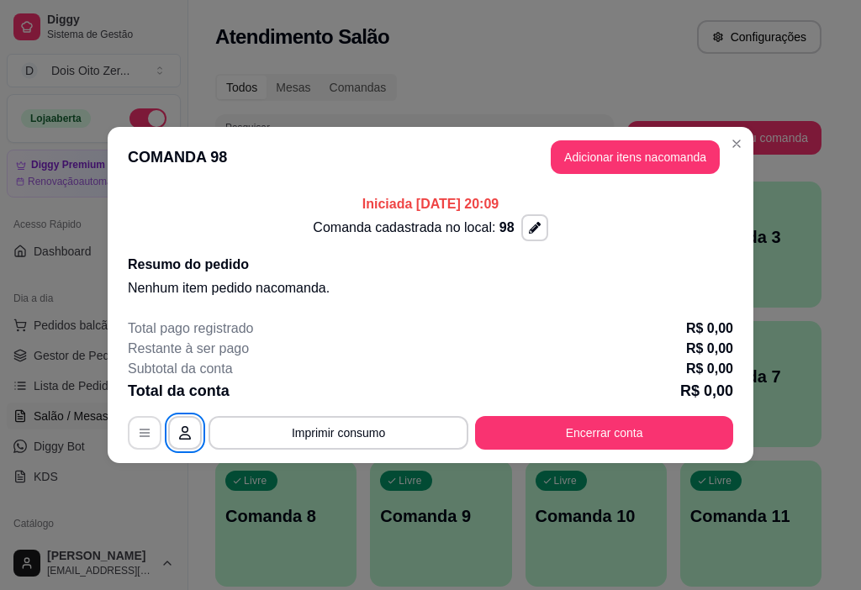
click at [149, 425] on button "button" at bounding box center [145, 433] width 34 height 34
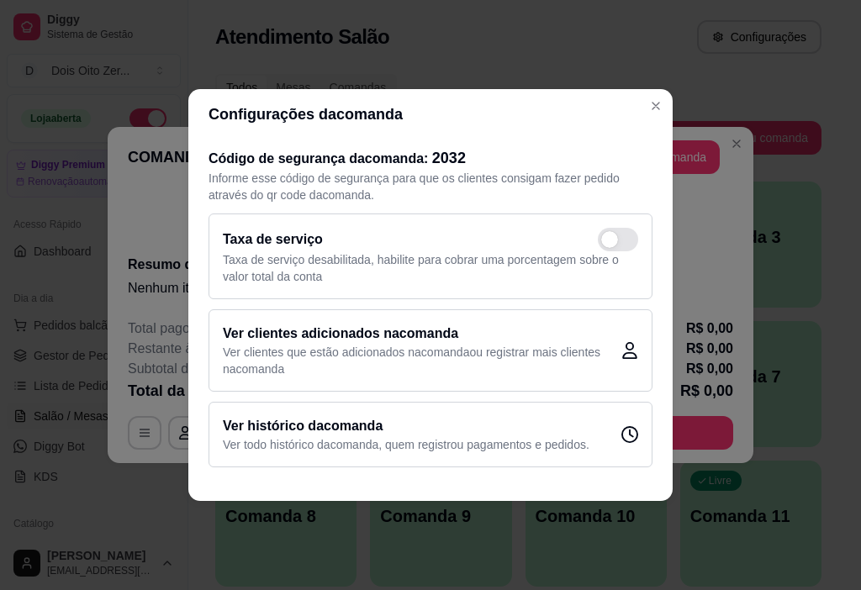
click at [383, 331] on h2 "Ver clientes adicionados na comanda" at bounding box center [422, 334] width 399 height 20
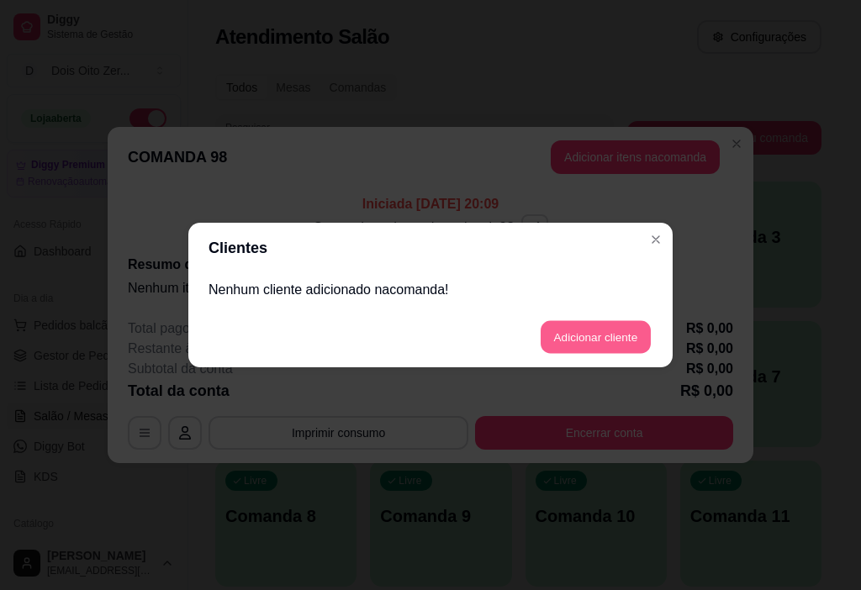
click at [603, 336] on button "Adicionar cliente" at bounding box center [596, 337] width 110 height 33
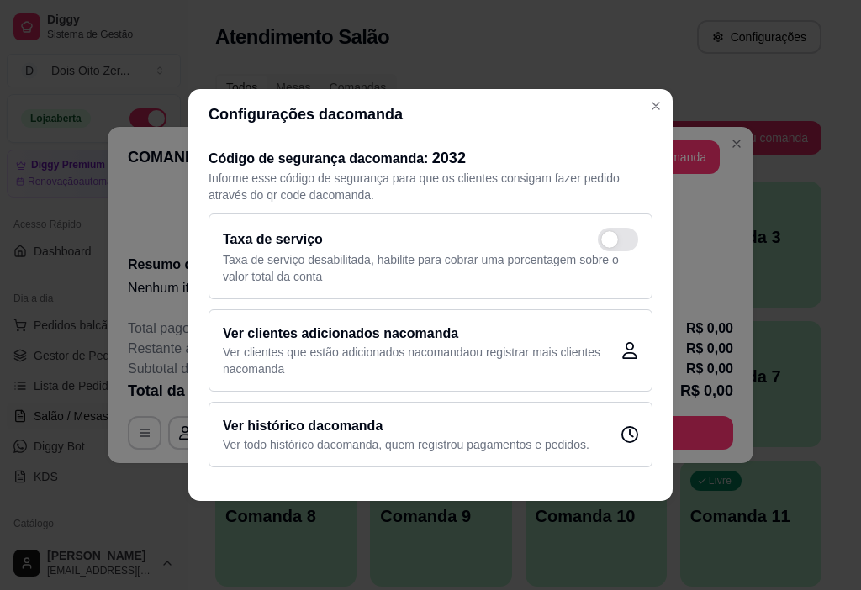
click at [390, 425] on h2 "Ver histórico da comanda" at bounding box center [406, 426] width 367 height 20
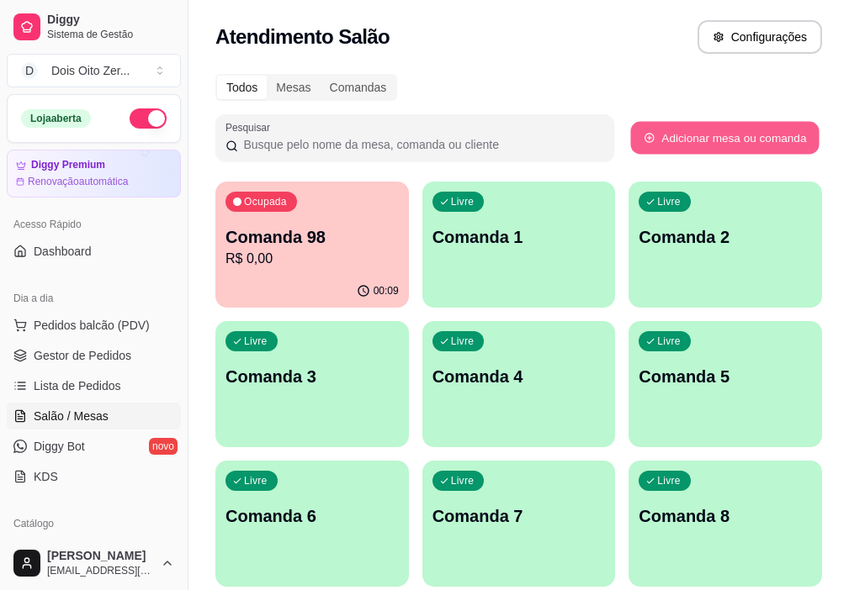
click at [735, 145] on button "Adicionar mesa ou comanda" at bounding box center [724, 138] width 188 height 33
select select "TABLE"
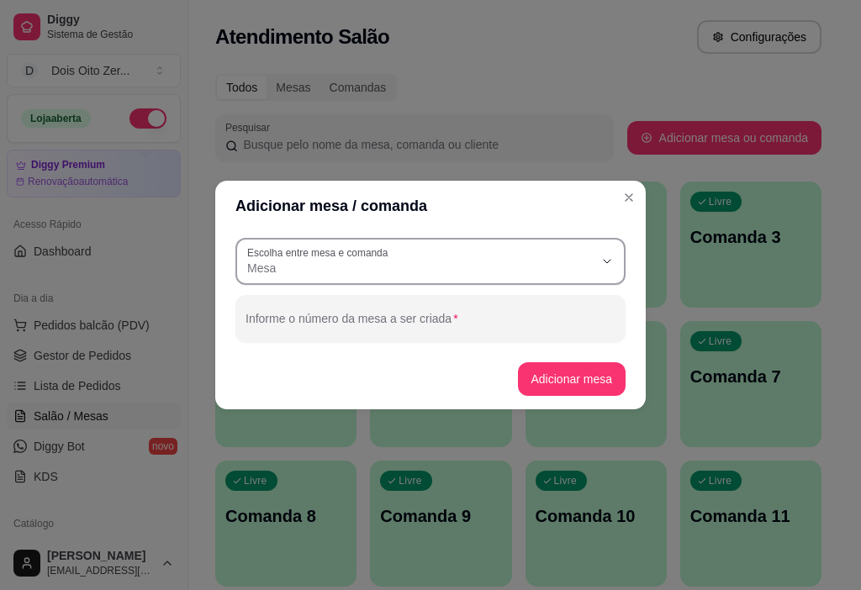
click at [391, 269] on span "Mesa" at bounding box center [420, 268] width 346 height 17
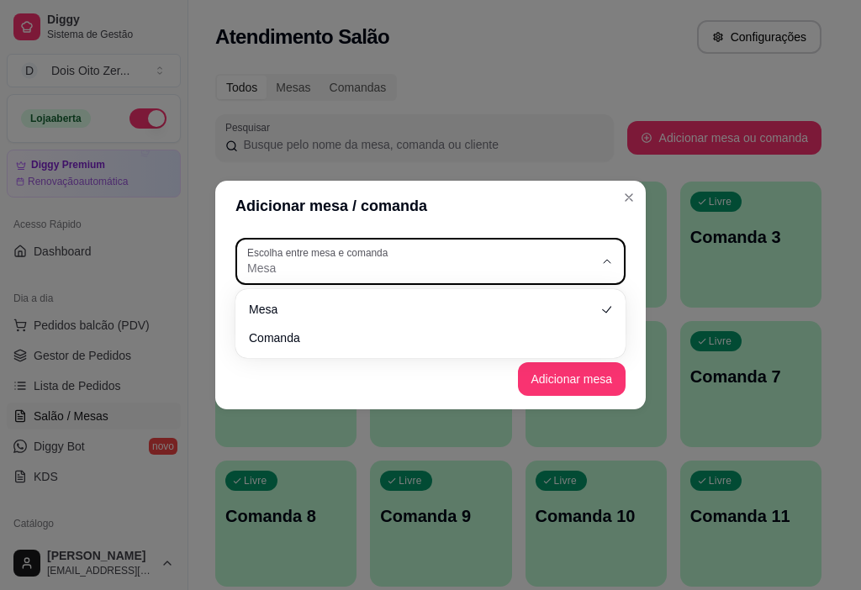
click at [391, 269] on span "Mesa" at bounding box center [420, 268] width 346 height 17
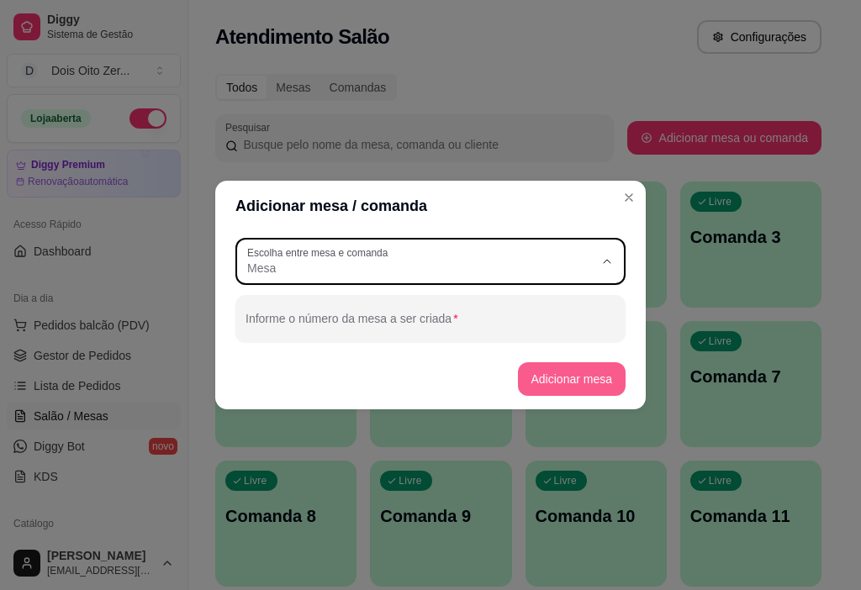
click at [566, 384] on button "Adicionar mesa" at bounding box center [572, 379] width 108 height 34
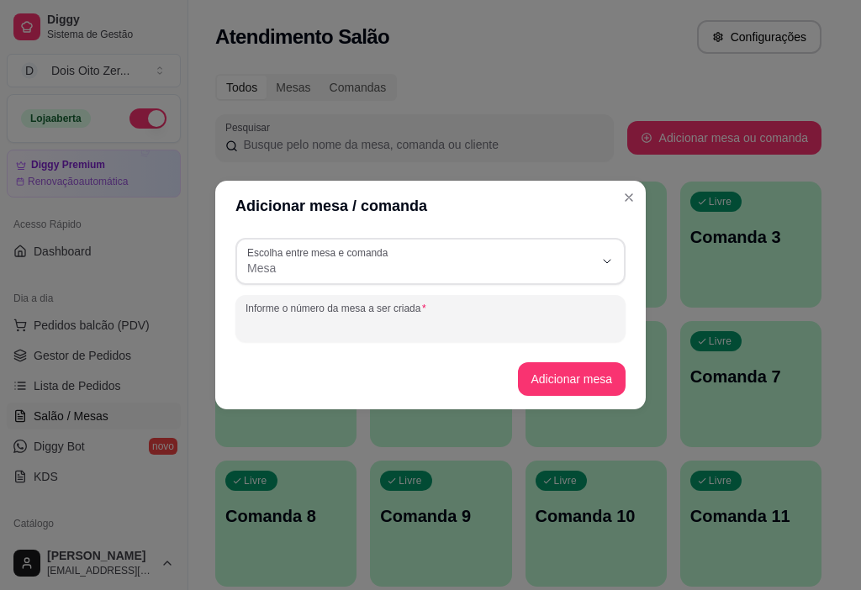
click at [315, 328] on input "Informe o número da mesa a ser criada" at bounding box center [431, 325] width 370 height 17
type input "100"
click at [523, 379] on button "Adicionar mesa" at bounding box center [571, 379] width 105 height 33
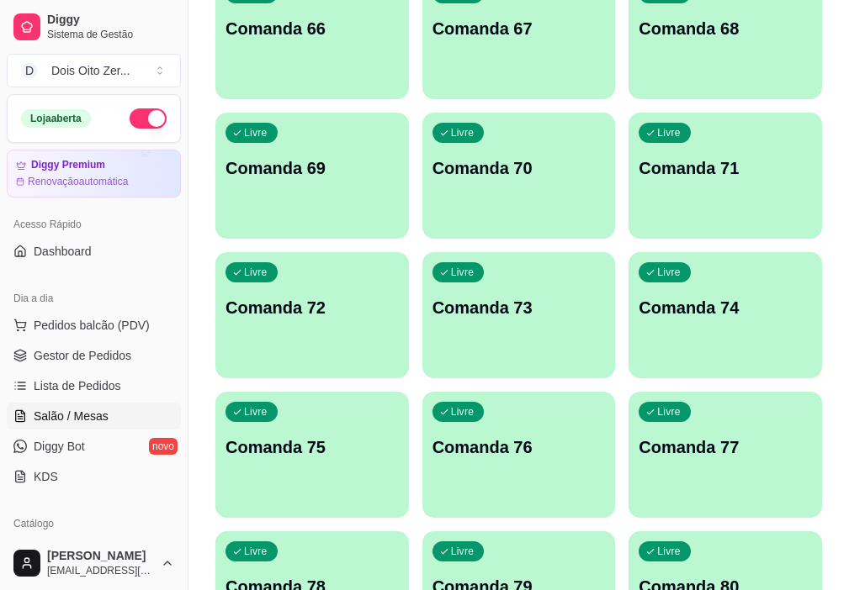
scroll to position [3364, 0]
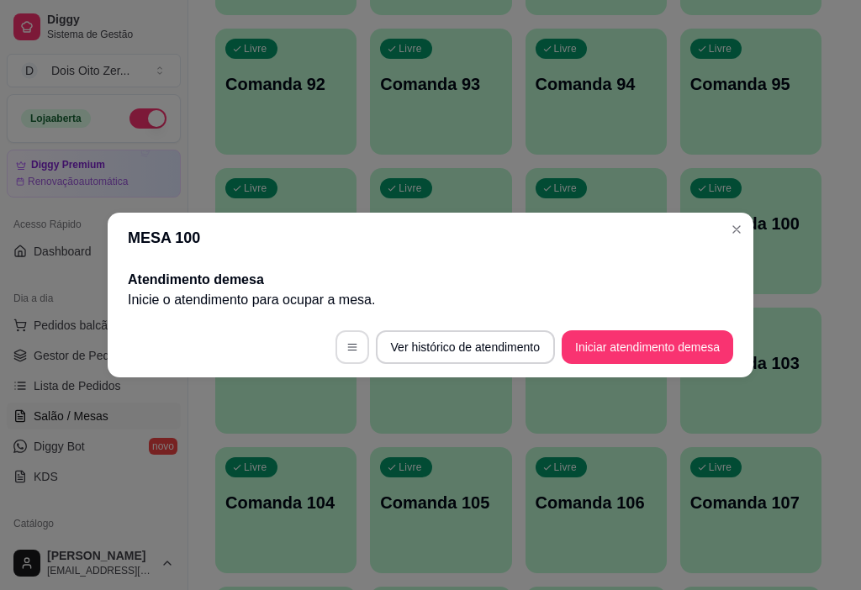
click at [361, 346] on button "button" at bounding box center [353, 348] width 34 height 34
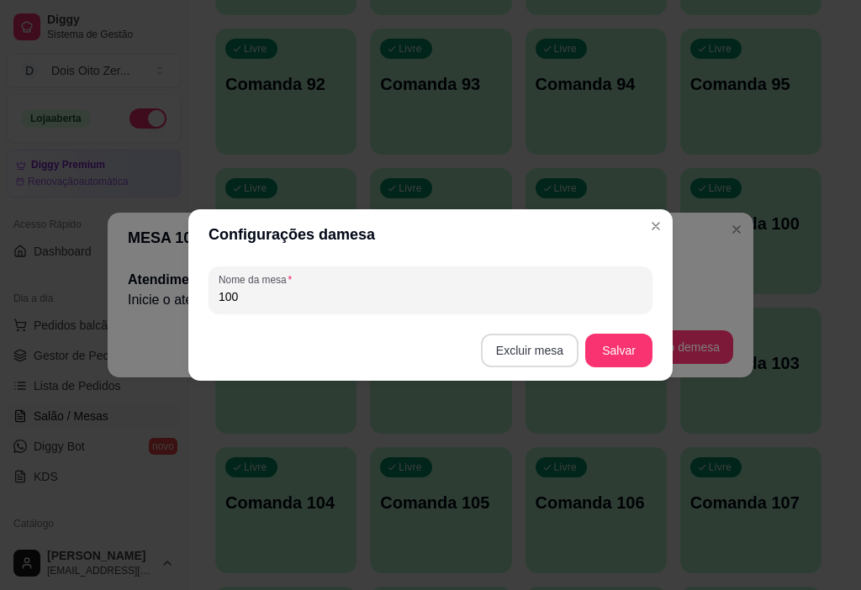
click at [536, 338] on button "Excluir mesa" at bounding box center [530, 351] width 98 height 34
click at [515, 458] on button "Confirmar" at bounding box center [533, 456] width 62 height 26
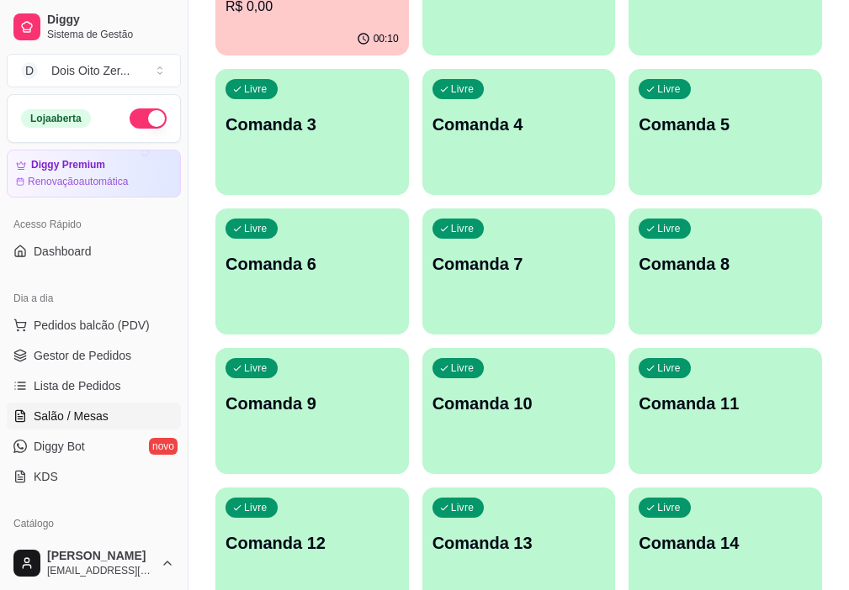
scroll to position [0, 0]
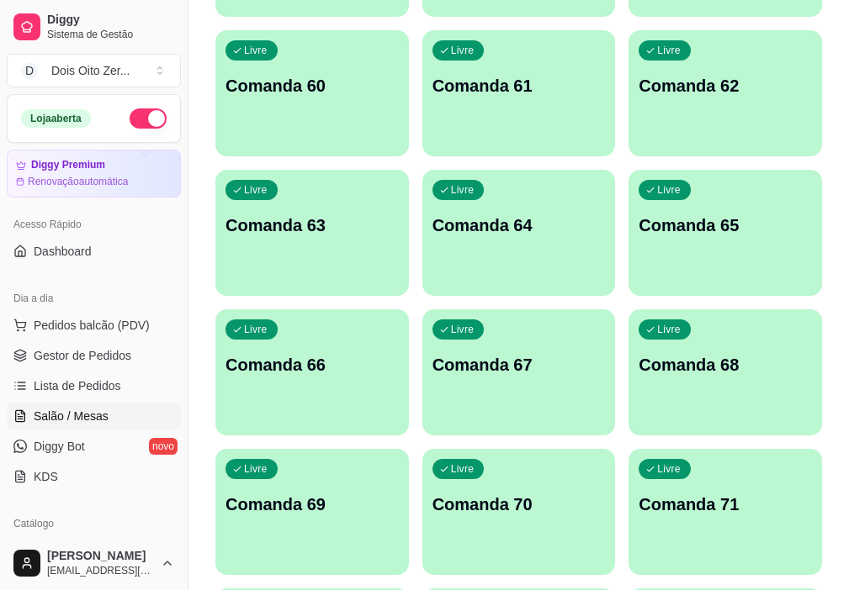
scroll to position [3196, 0]
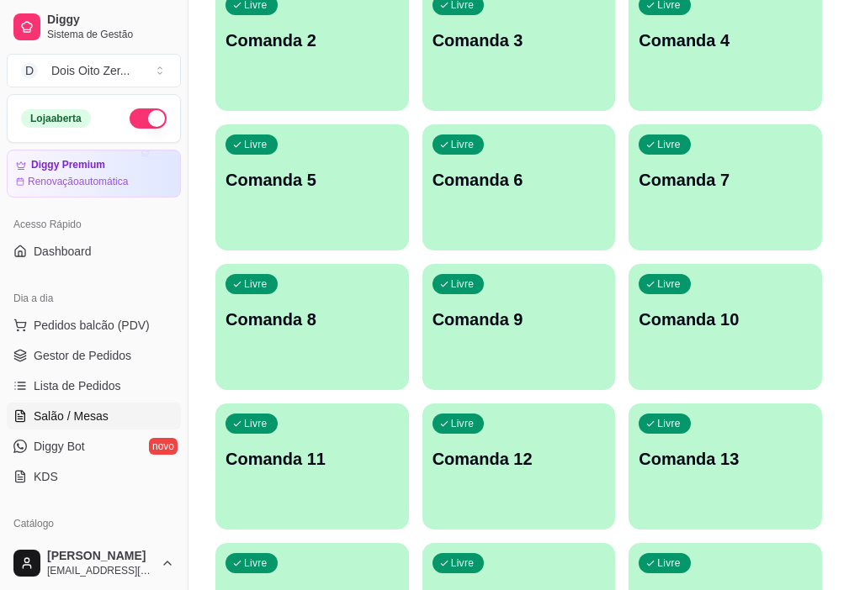
scroll to position [0, 0]
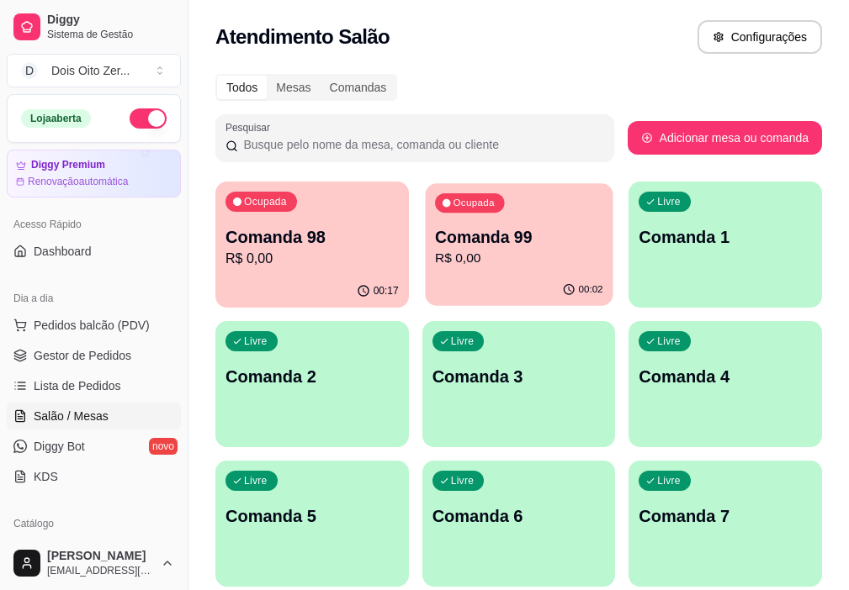
click at [448, 258] on p "R$ 0,00" at bounding box center [519, 258] width 168 height 19
click at [432, 256] on p "R$ 0,00" at bounding box center [518, 259] width 173 height 20
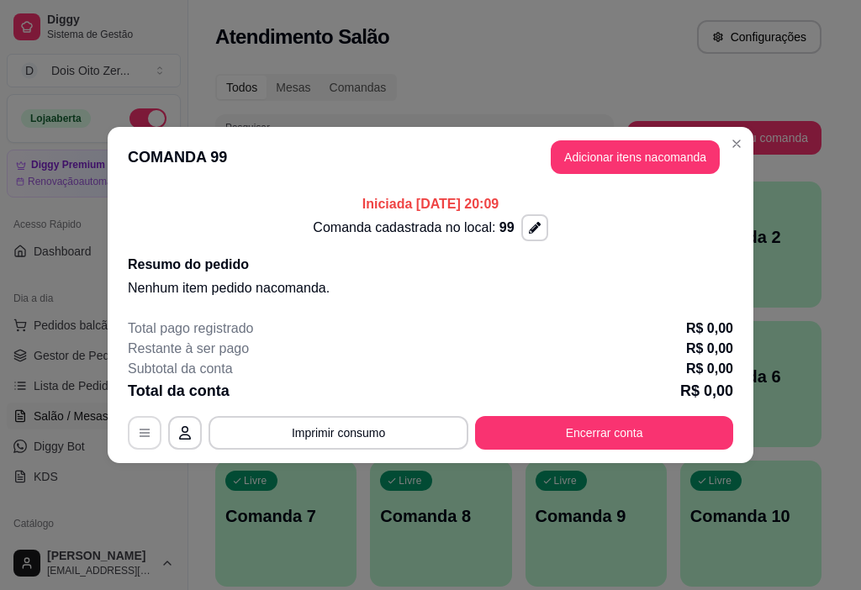
click at [140, 438] on icon "button" at bounding box center [144, 432] width 13 height 13
